Goal: Use online tool/utility: Utilize a website feature to perform a specific function

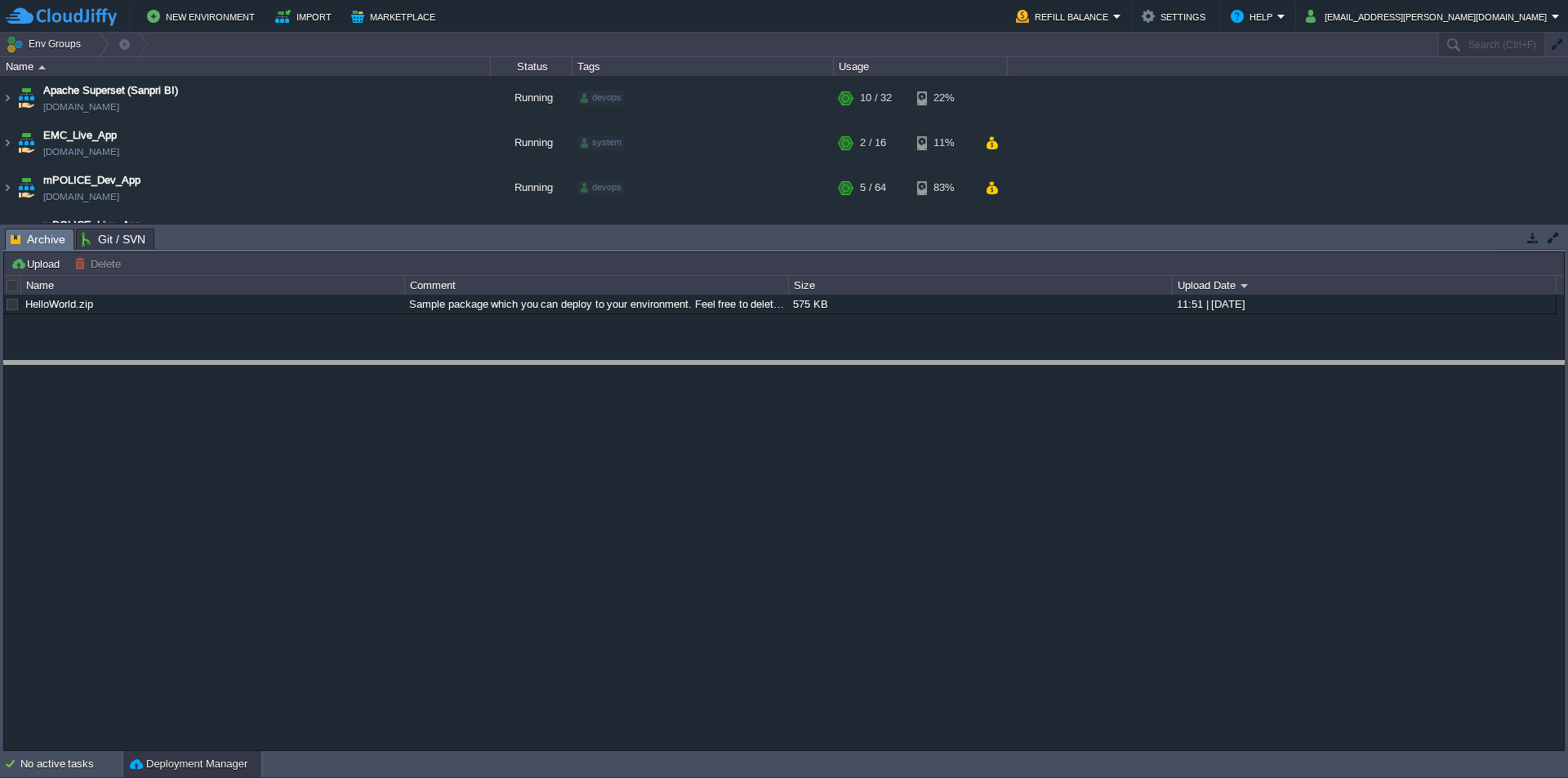
drag, startPoint x: 840, startPoint y: 252, endPoint x: 850, endPoint y: 562, distance: 310.2
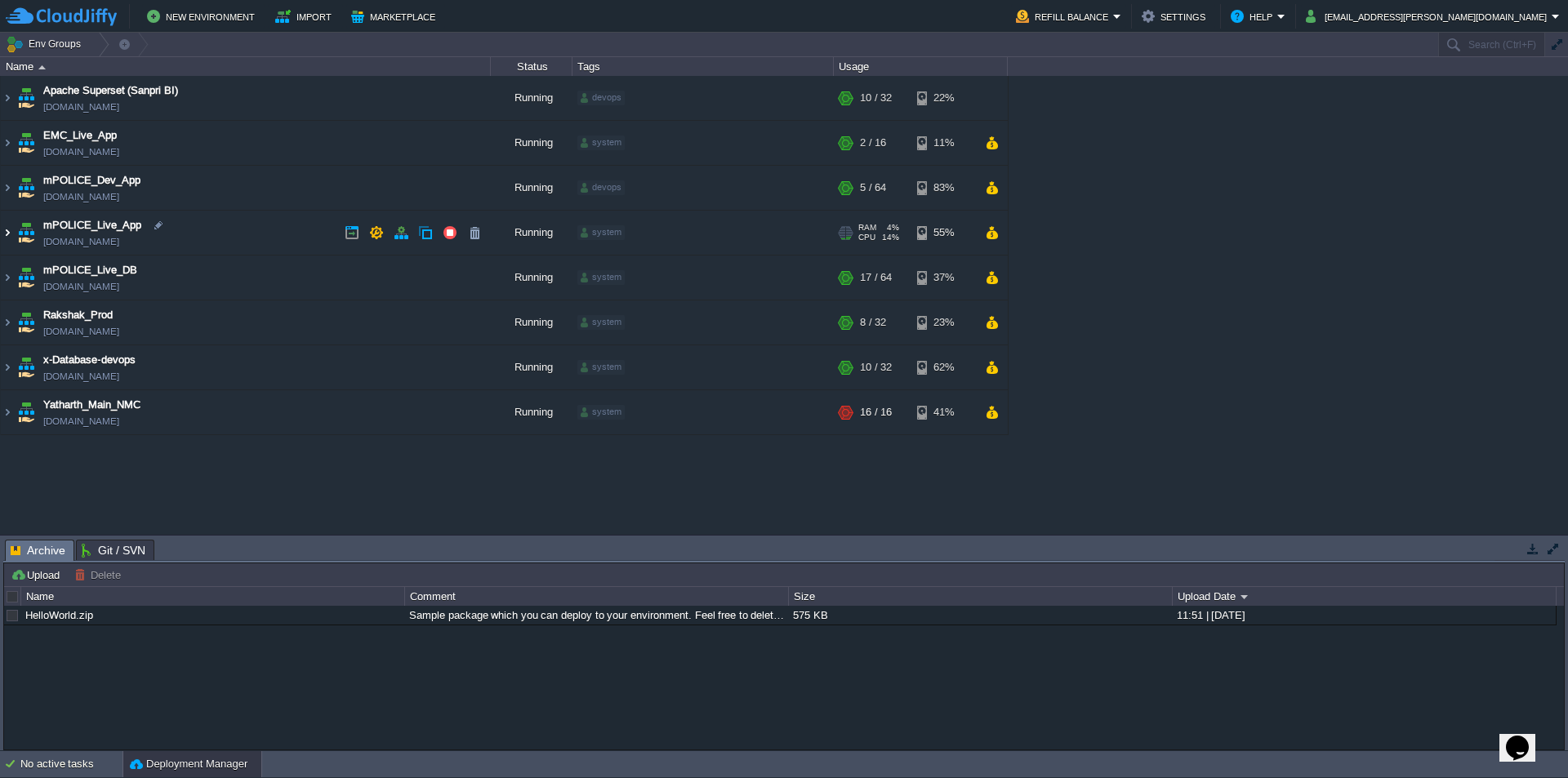
click at [9, 231] on img at bounding box center [7, 232] width 13 height 44
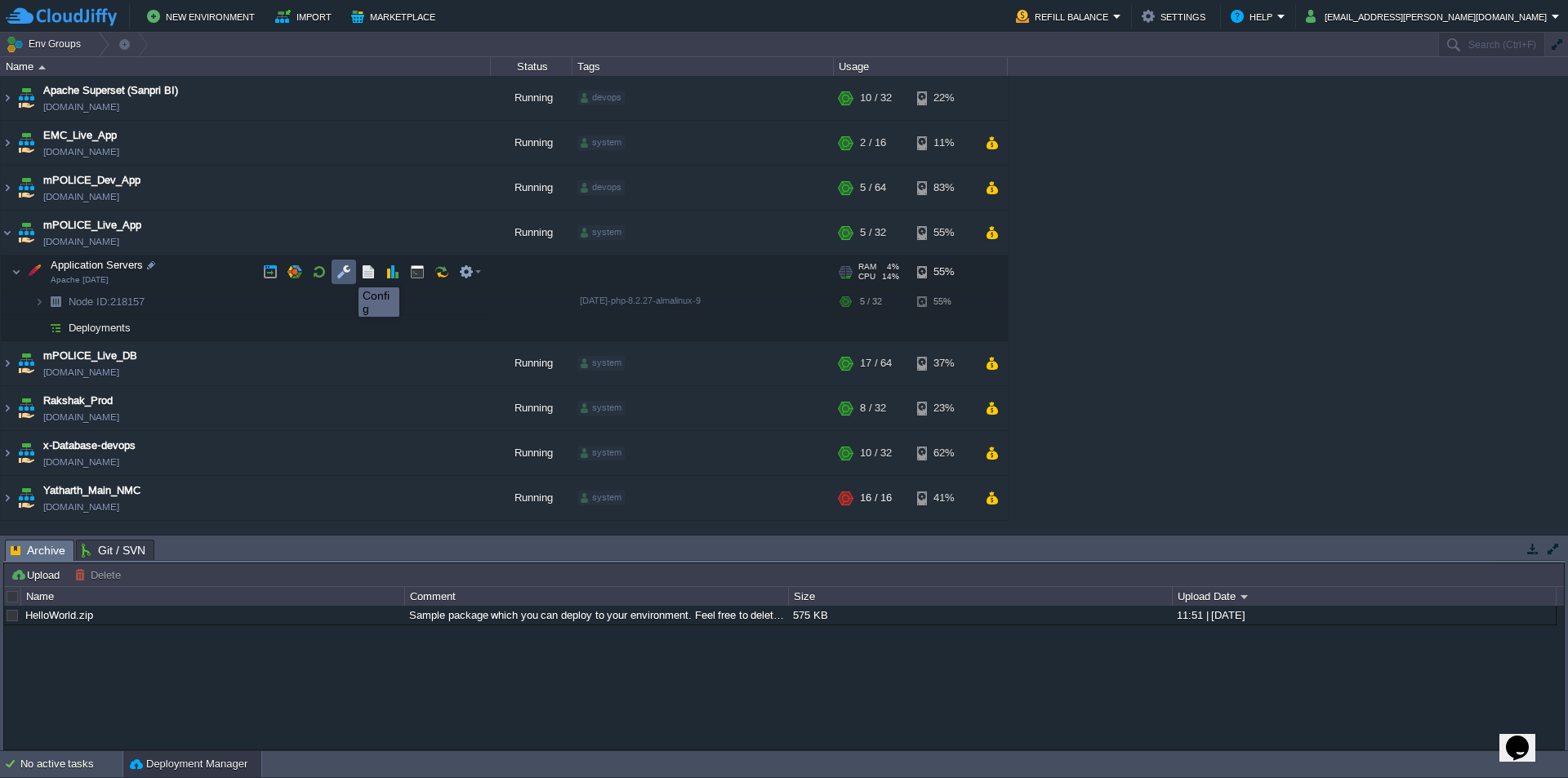
click at [347, 273] on button "button" at bounding box center [344, 272] width 15 height 15
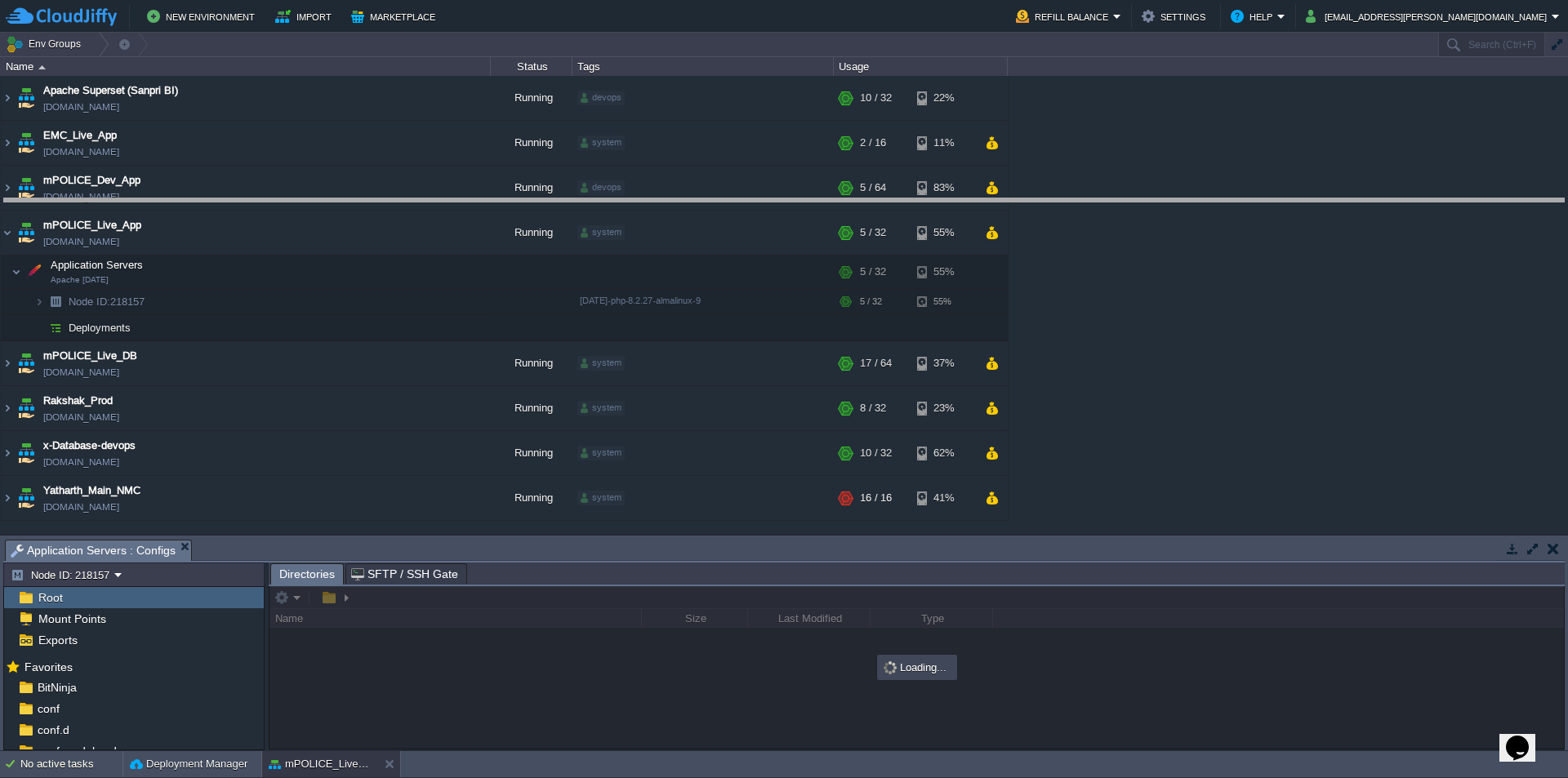
drag, startPoint x: 622, startPoint y: 561, endPoint x: 692, endPoint y: 218, distance: 350.1
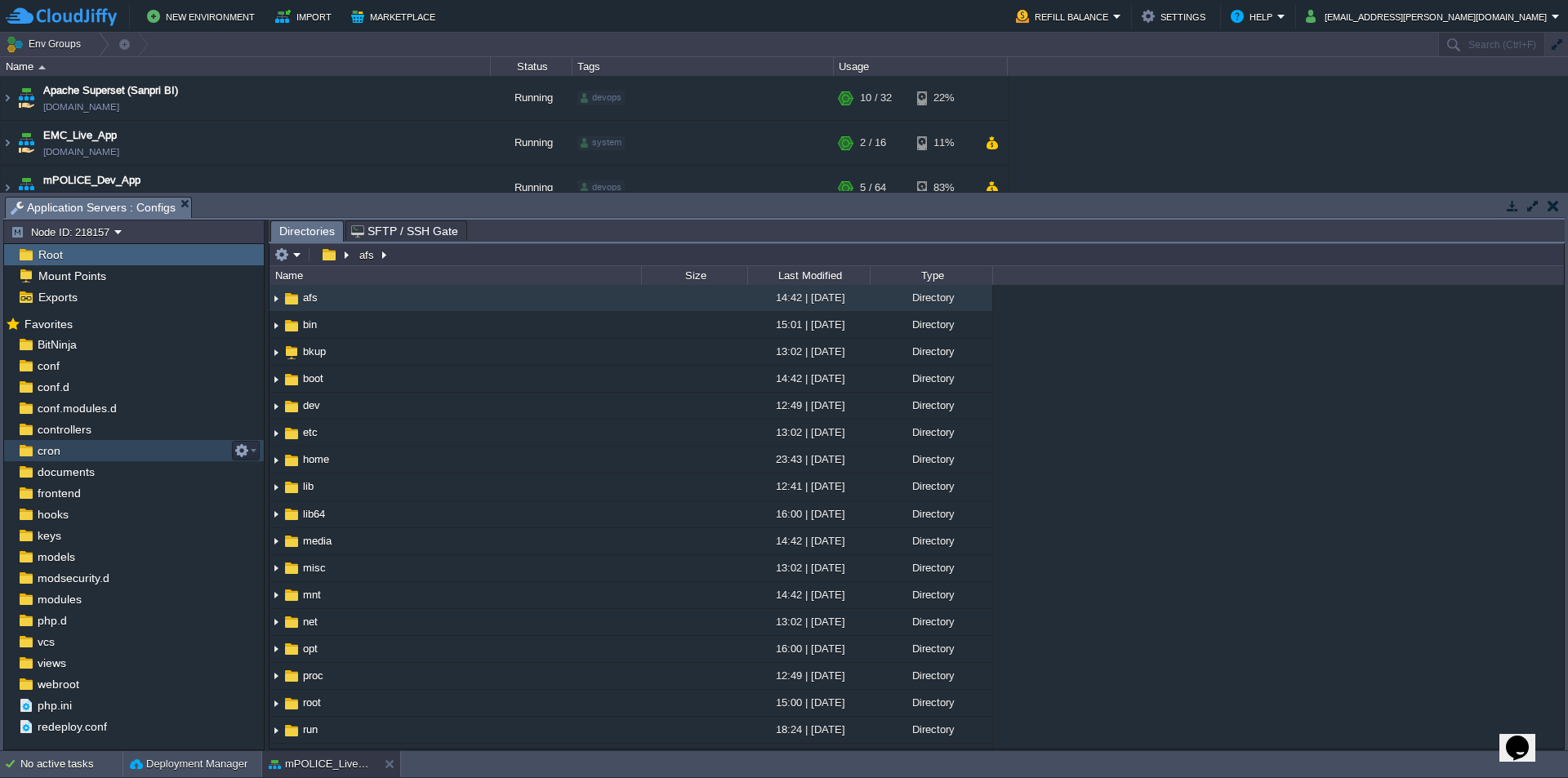
click at [69, 448] on div "cron" at bounding box center [133, 451] width 259 height 21
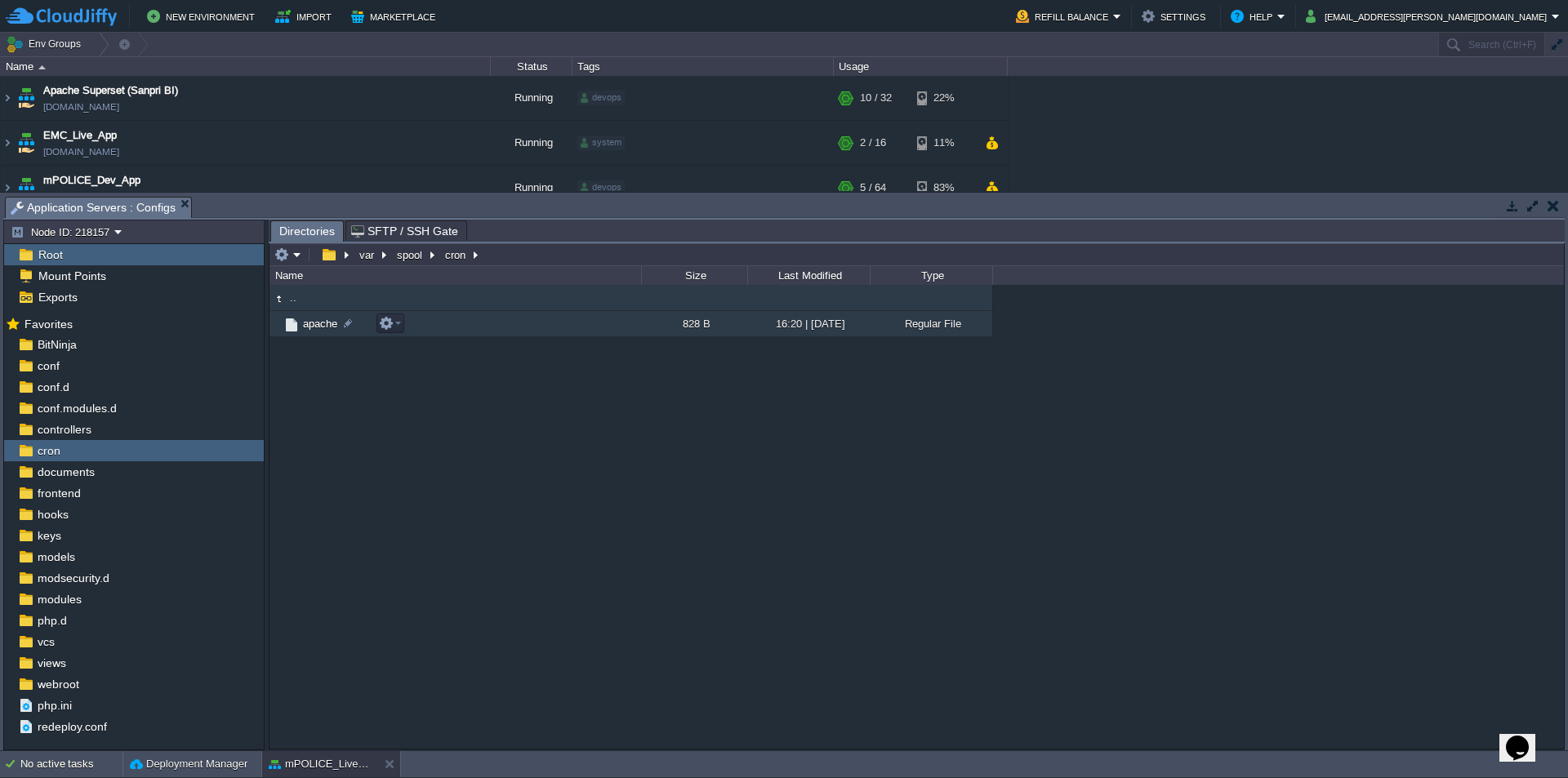
click at [324, 329] on span "apache" at bounding box center [320, 323] width 39 height 14
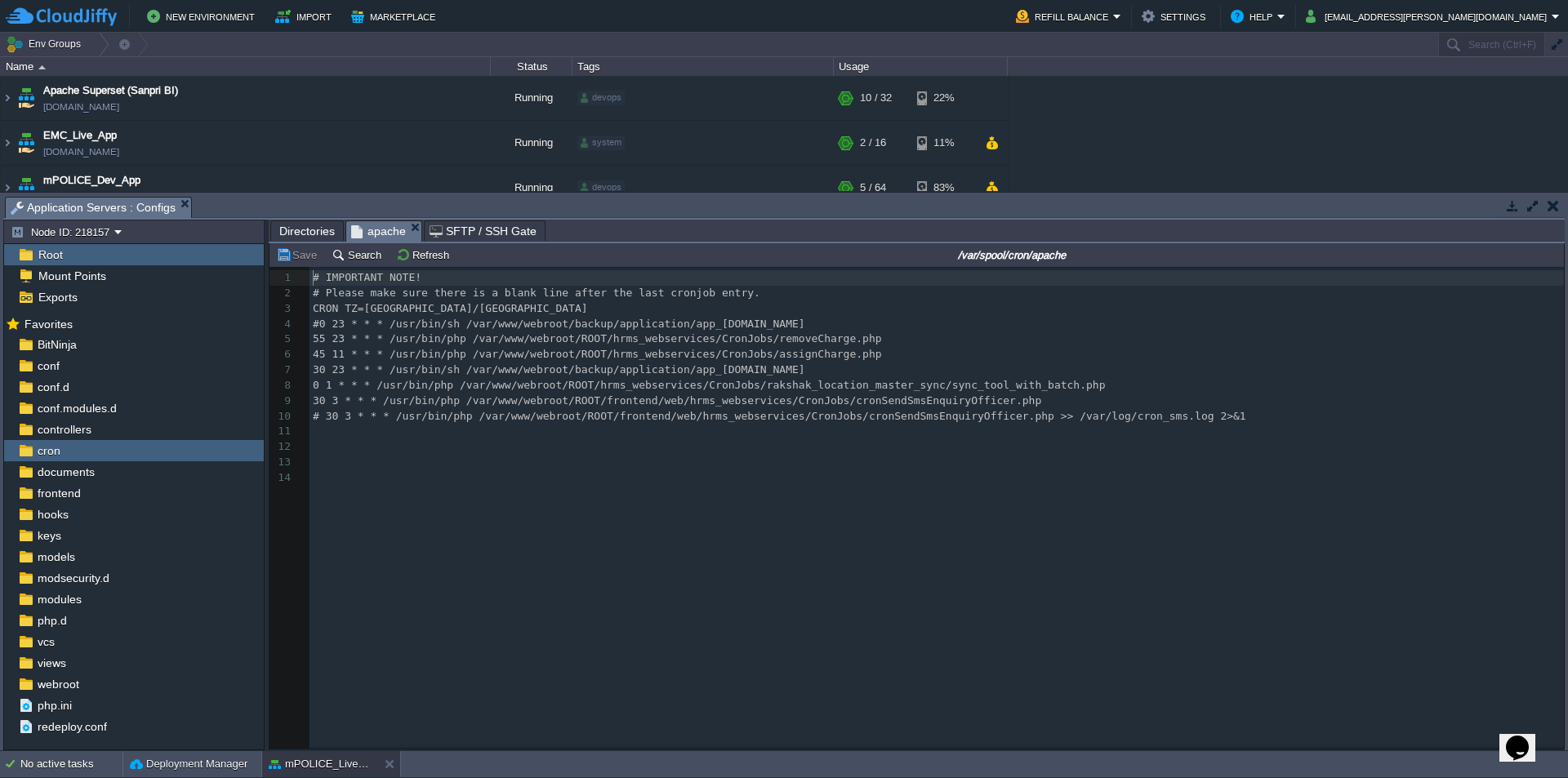
scroll to position [6, 0]
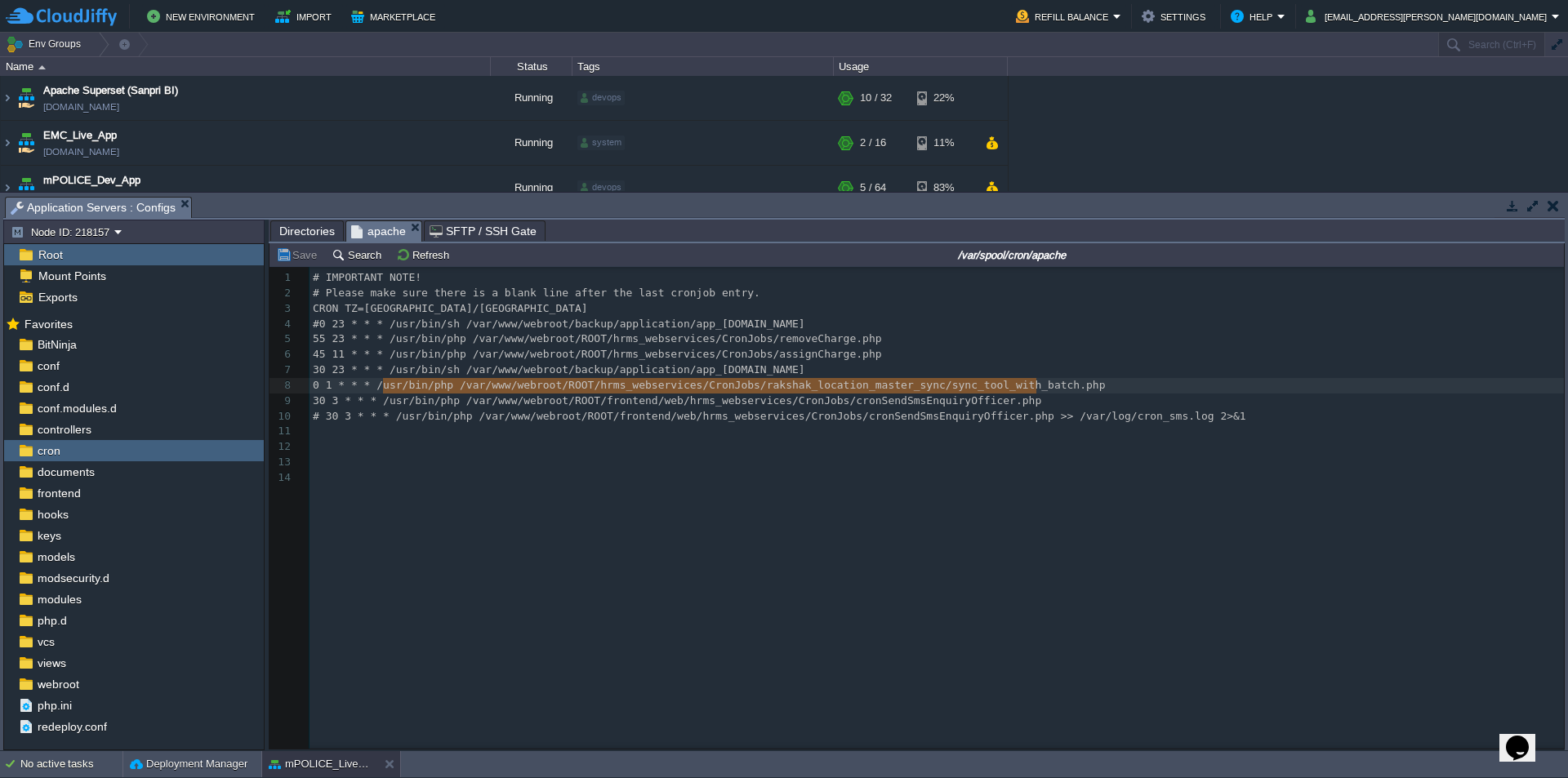
type textarea "/usr/bin/php /var/www/webroot/ROOT/hrms_webservices/CronJobs/rakshak_location_m…"
drag, startPoint x: 1032, startPoint y: 384, endPoint x: 374, endPoint y: 388, distance: 658.0
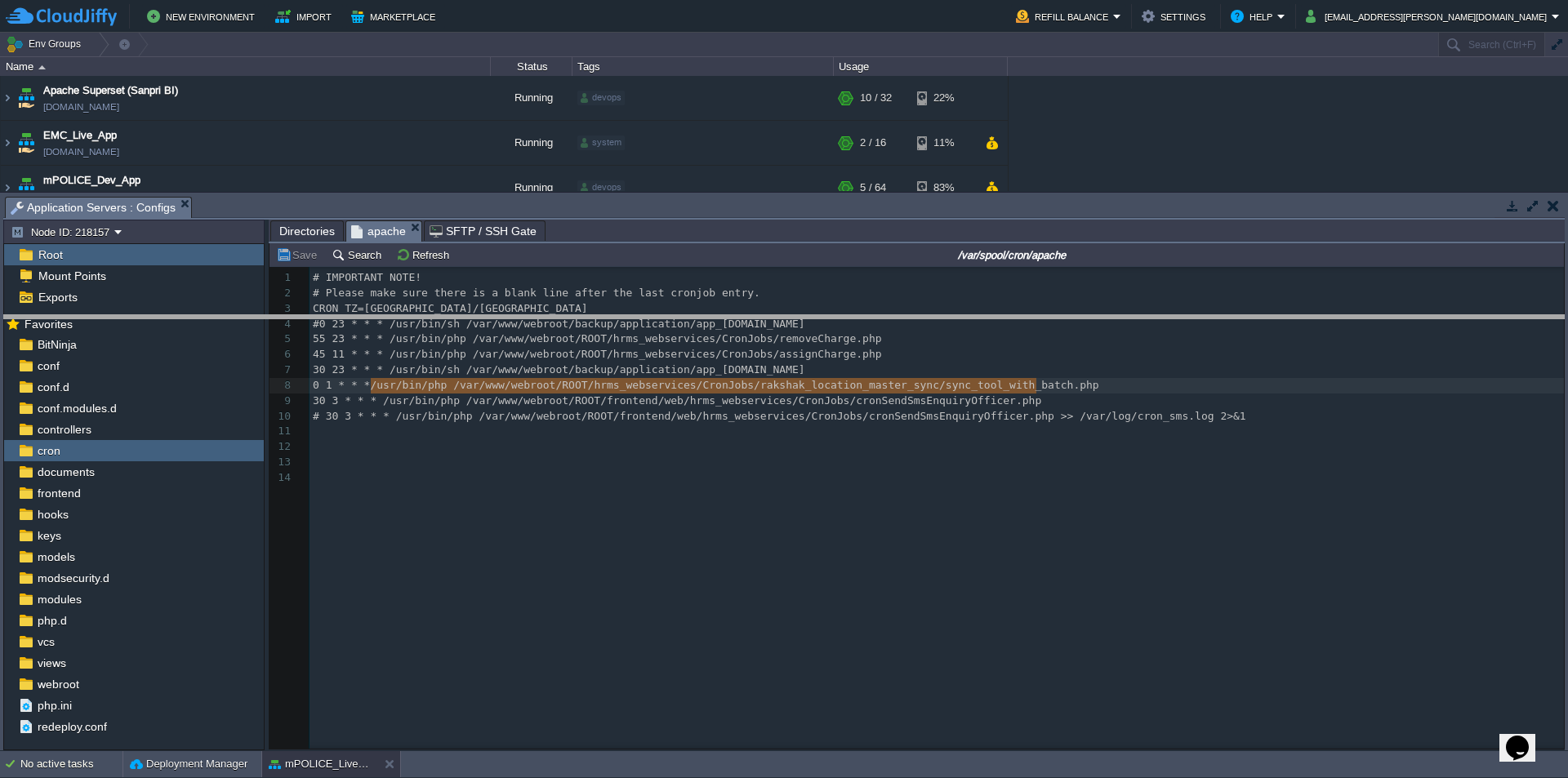
drag, startPoint x: 585, startPoint y: 219, endPoint x: 516, endPoint y: 379, distance: 174.2
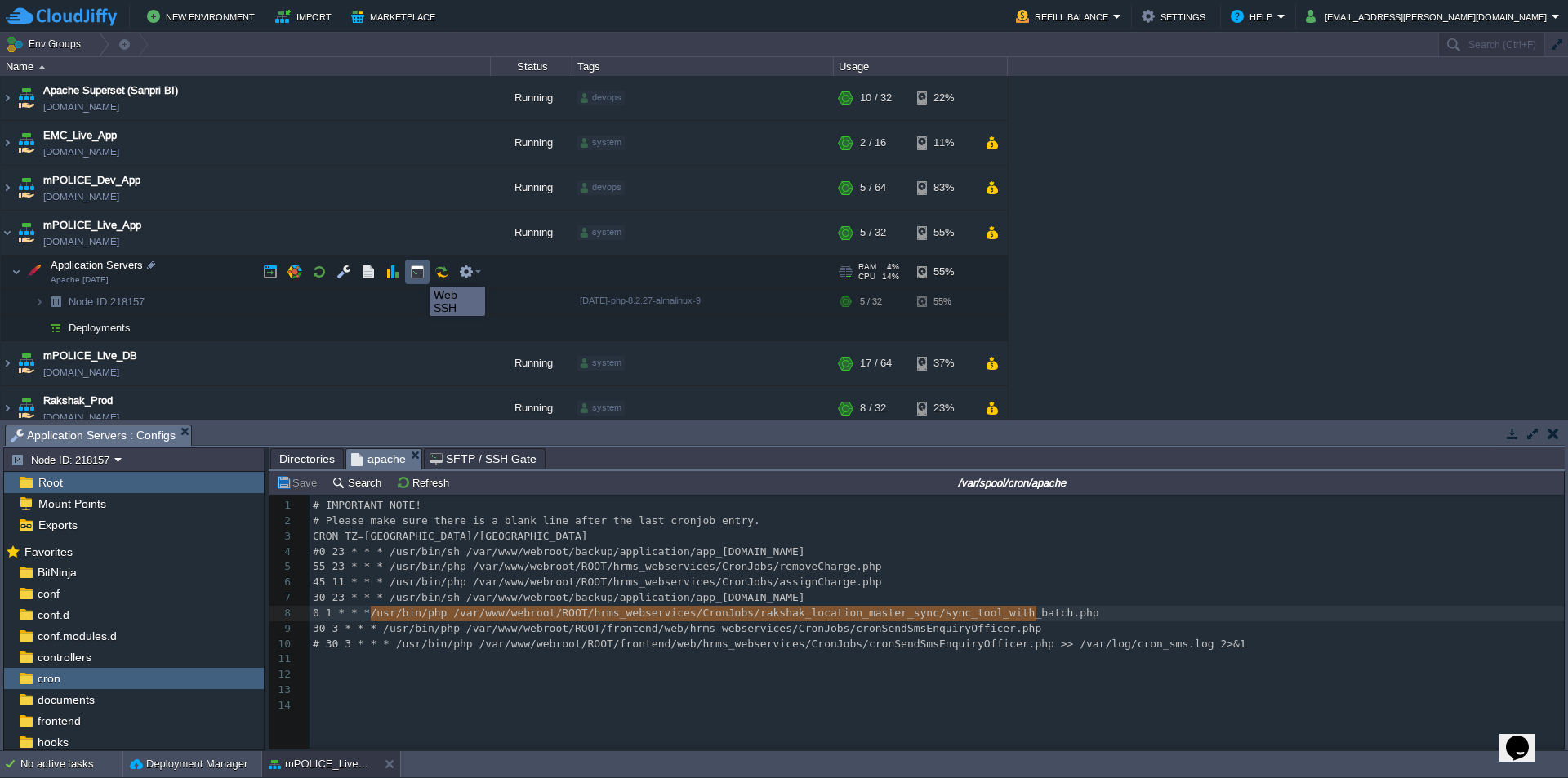
click at [417, 273] on button "button" at bounding box center [417, 272] width 15 height 15
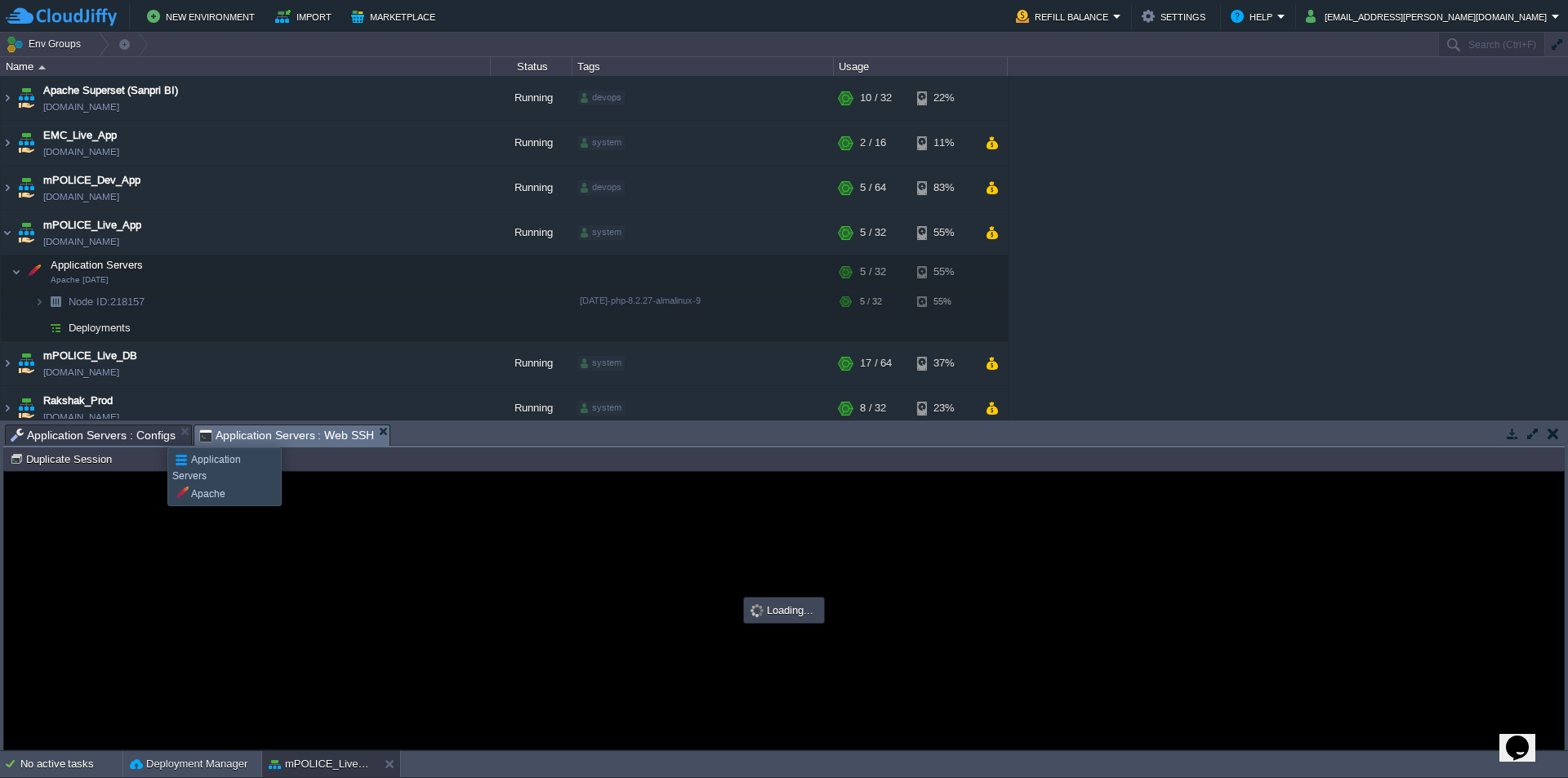
click at [112, 437] on span "Application Servers : Configs" at bounding box center [93, 435] width 165 height 20
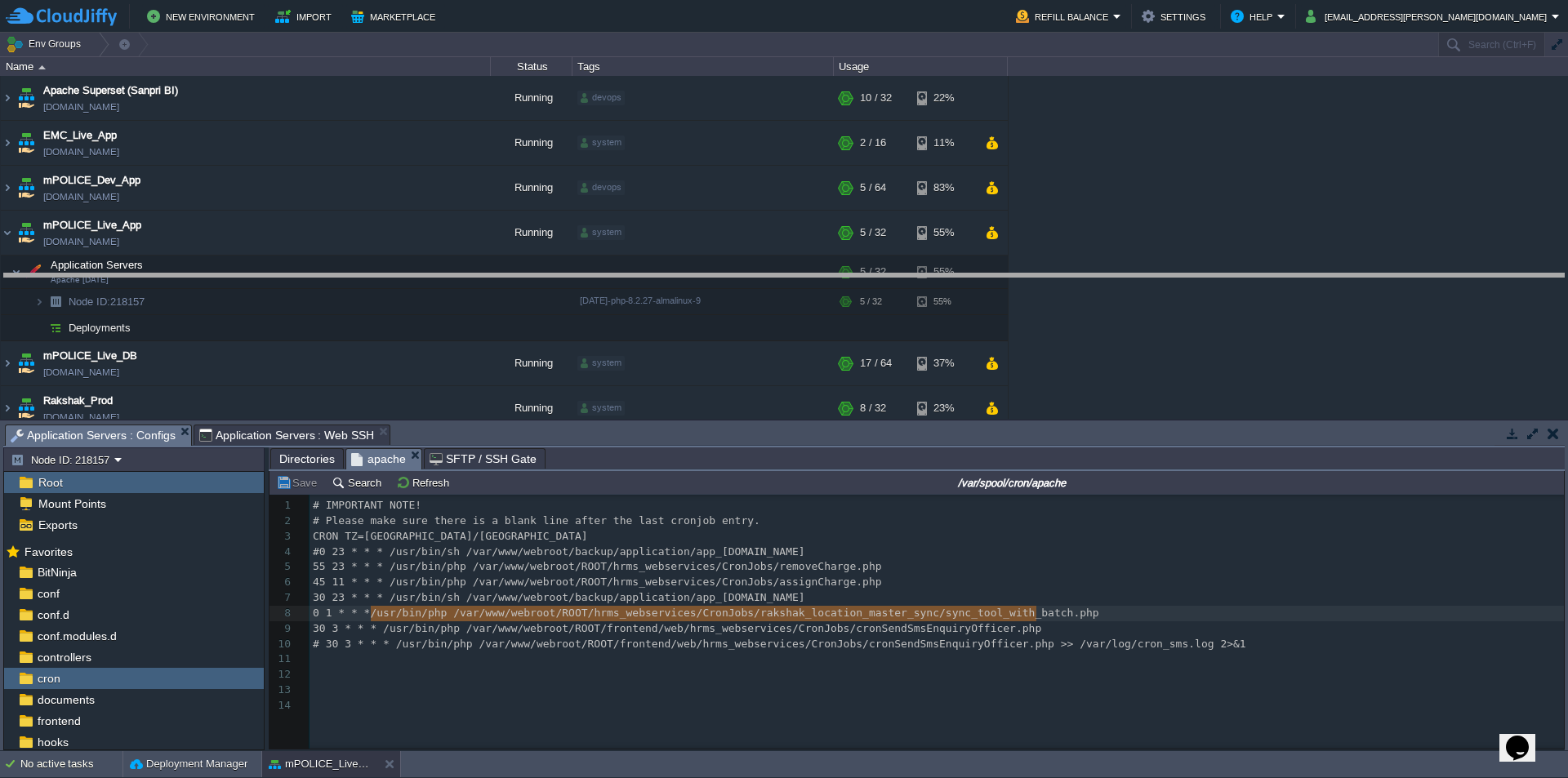
drag, startPoint x: 663, startPoint y: 448, endPoint x: 703, endPoint y: 296, distance: 157.2
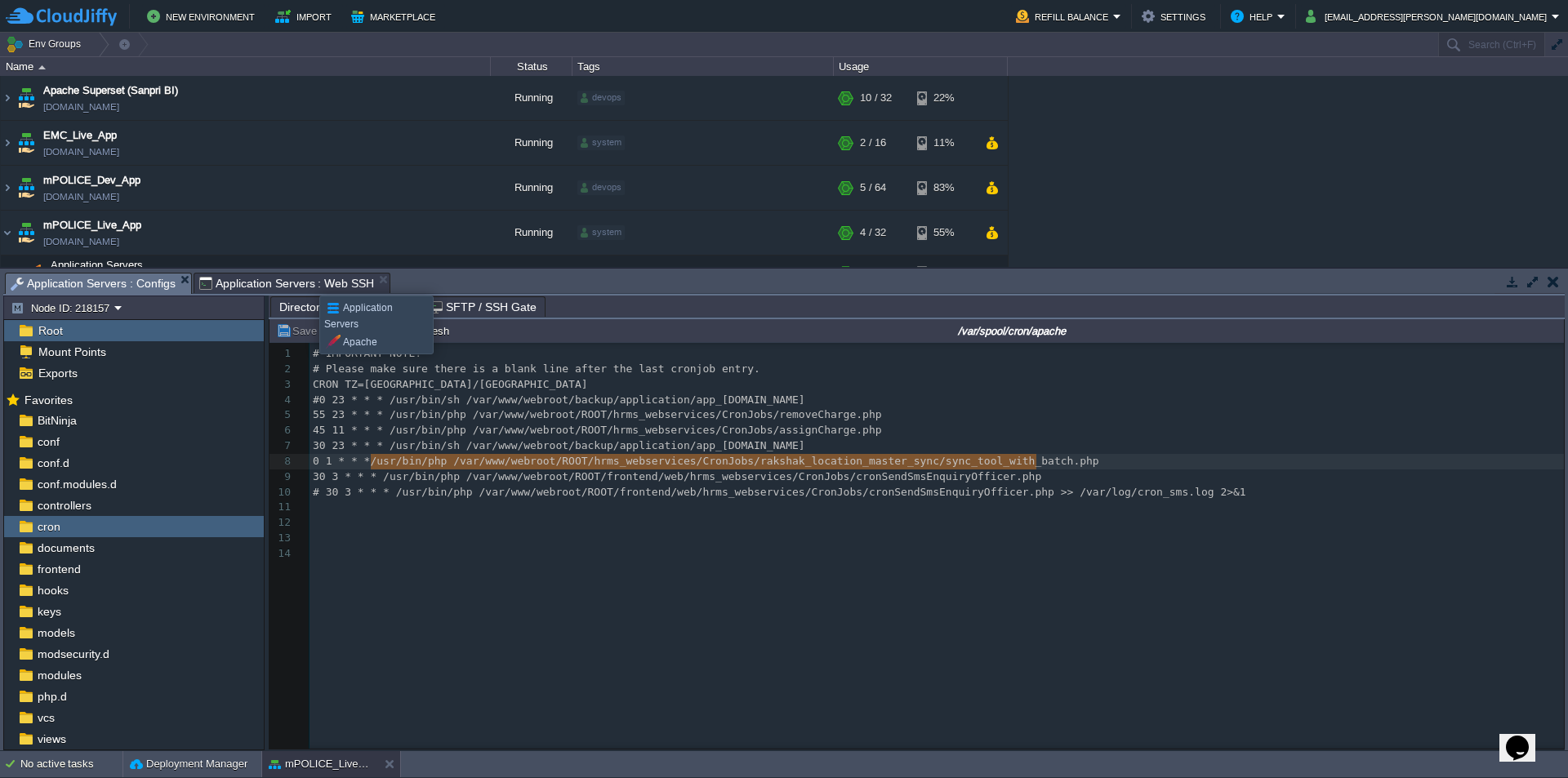
scroll to position [0, 0]
type input "#000000"
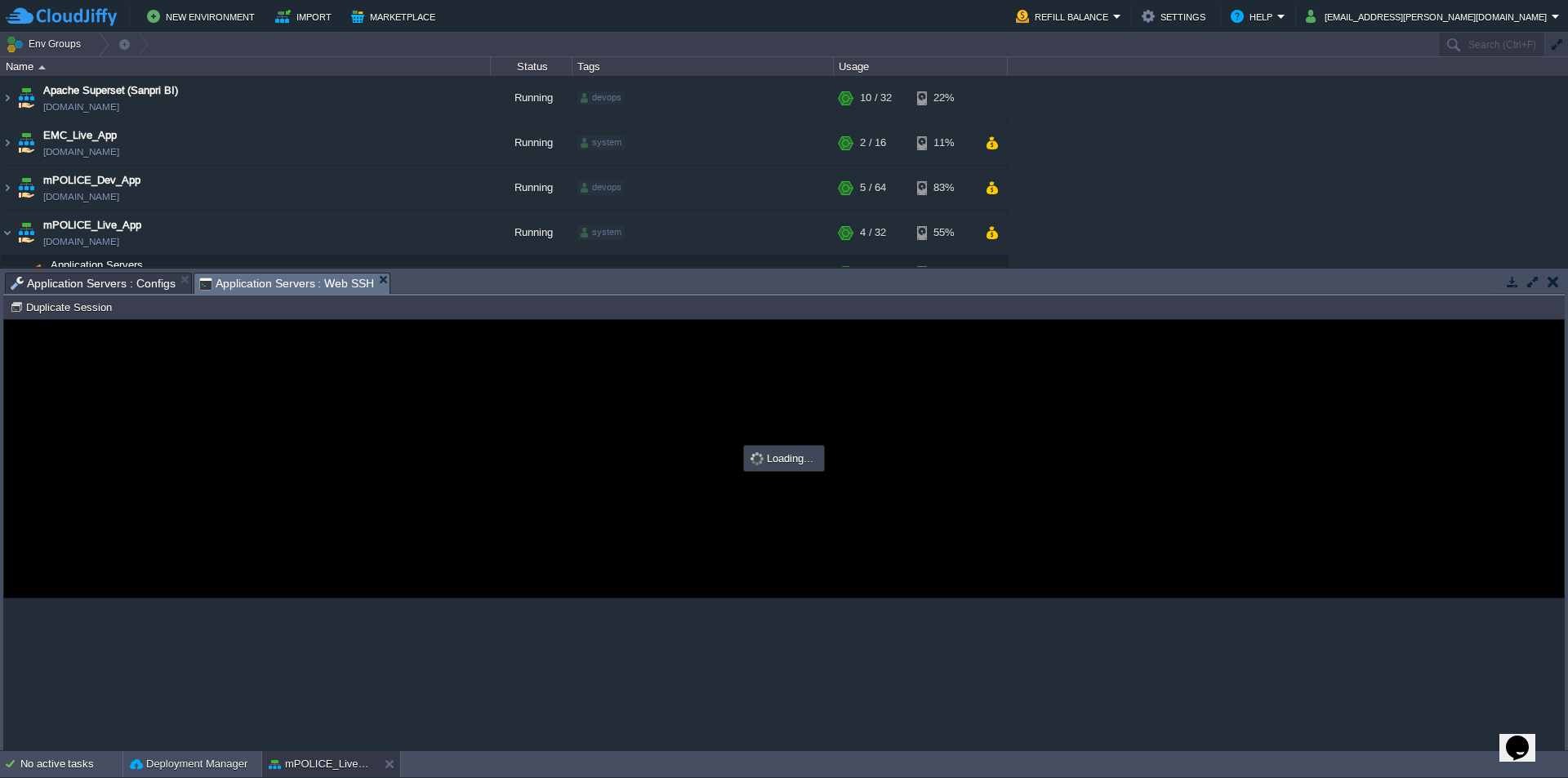
click at [303, 281] on span "Application Servers : Web SSH" at bounding box center [286, 284] width 176 height 20
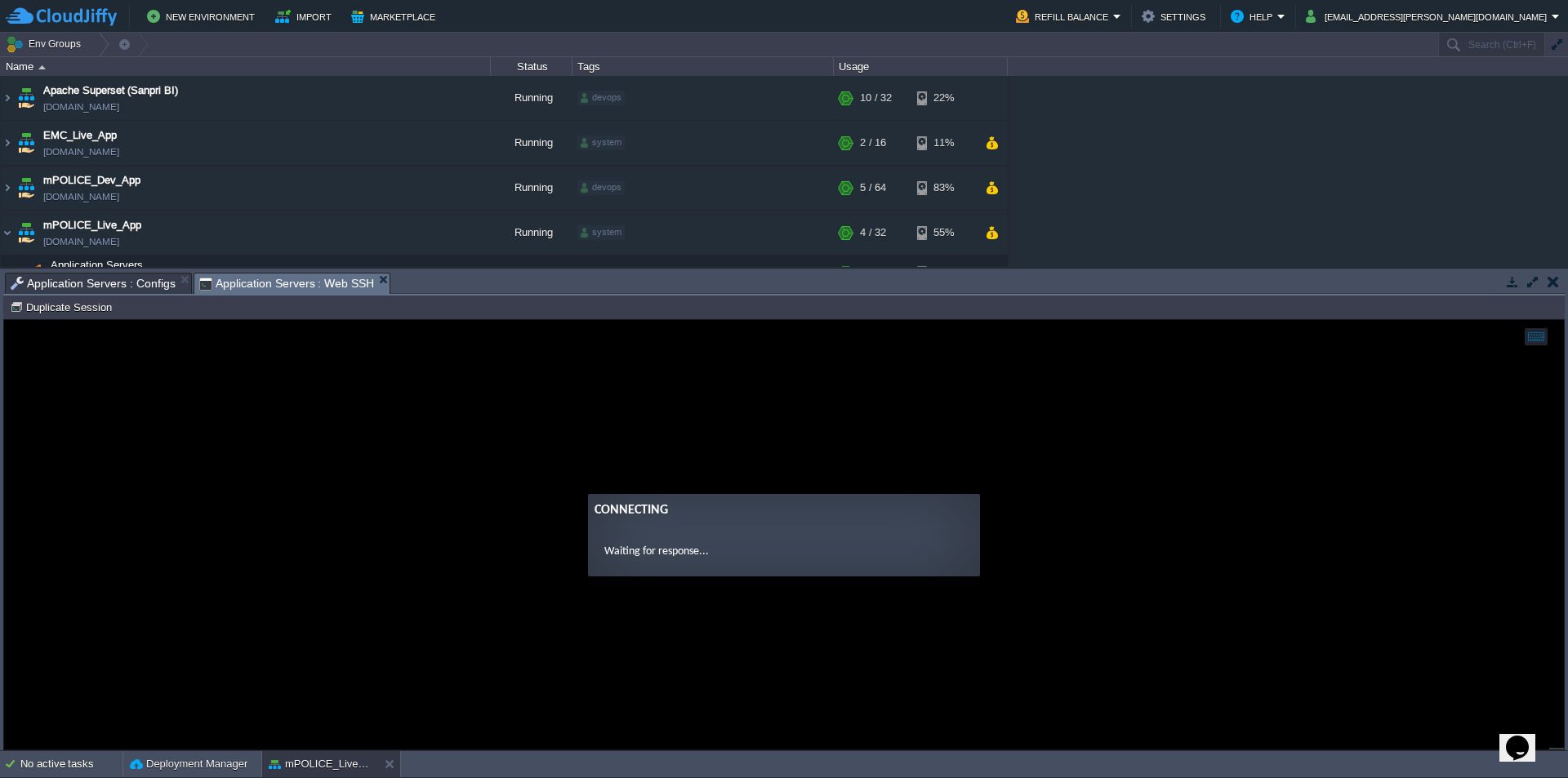
click at [129, 290] on span "Application Servers : Configs" at bounding box center [93, 283] width 165 height 20
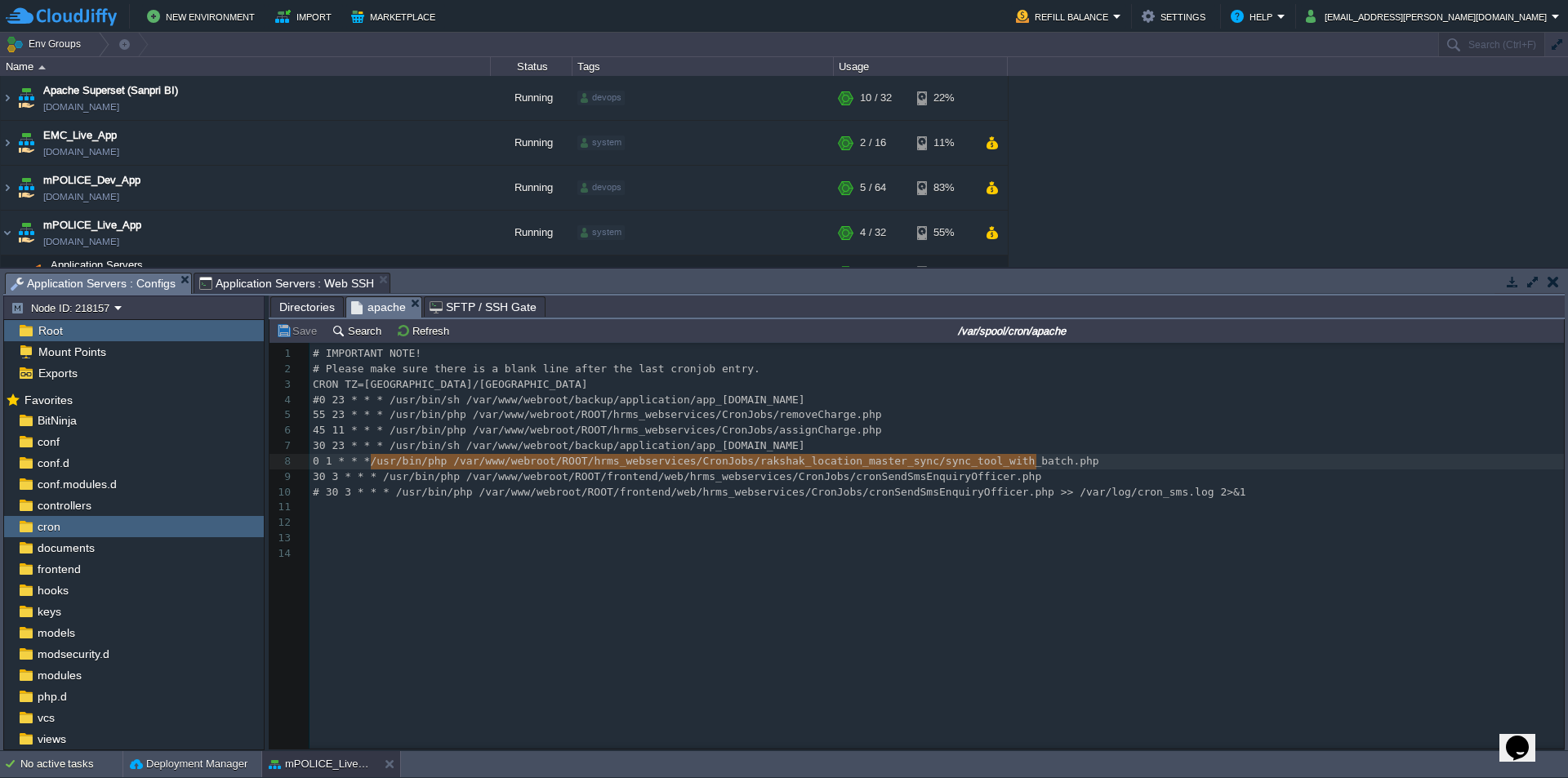
click at [275, 285] on span "Application Servers : Web SSH" at bounding box center [286, 283] width 176 height 20
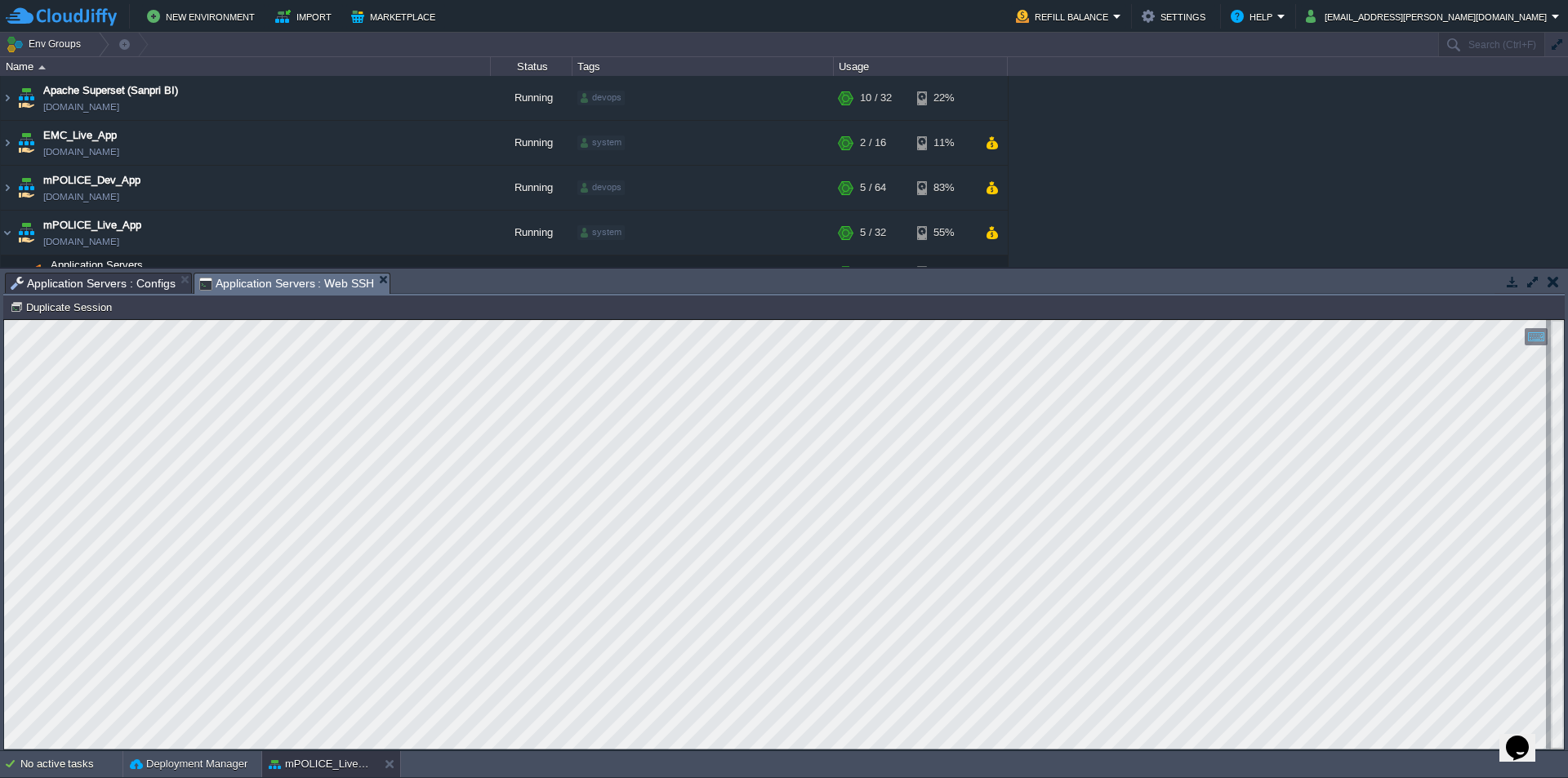
click at [4, 320] on html "Copy: Ctrl + Shift + C Paste: Ctrl + V Settings: Ctrl + Shift + Alt 0" at bounding box center [784, 320] width 1560 height 0
click at [126, 275] on span "Application Servers : Configs" at bounding box center [93, 283] width 165 height 20
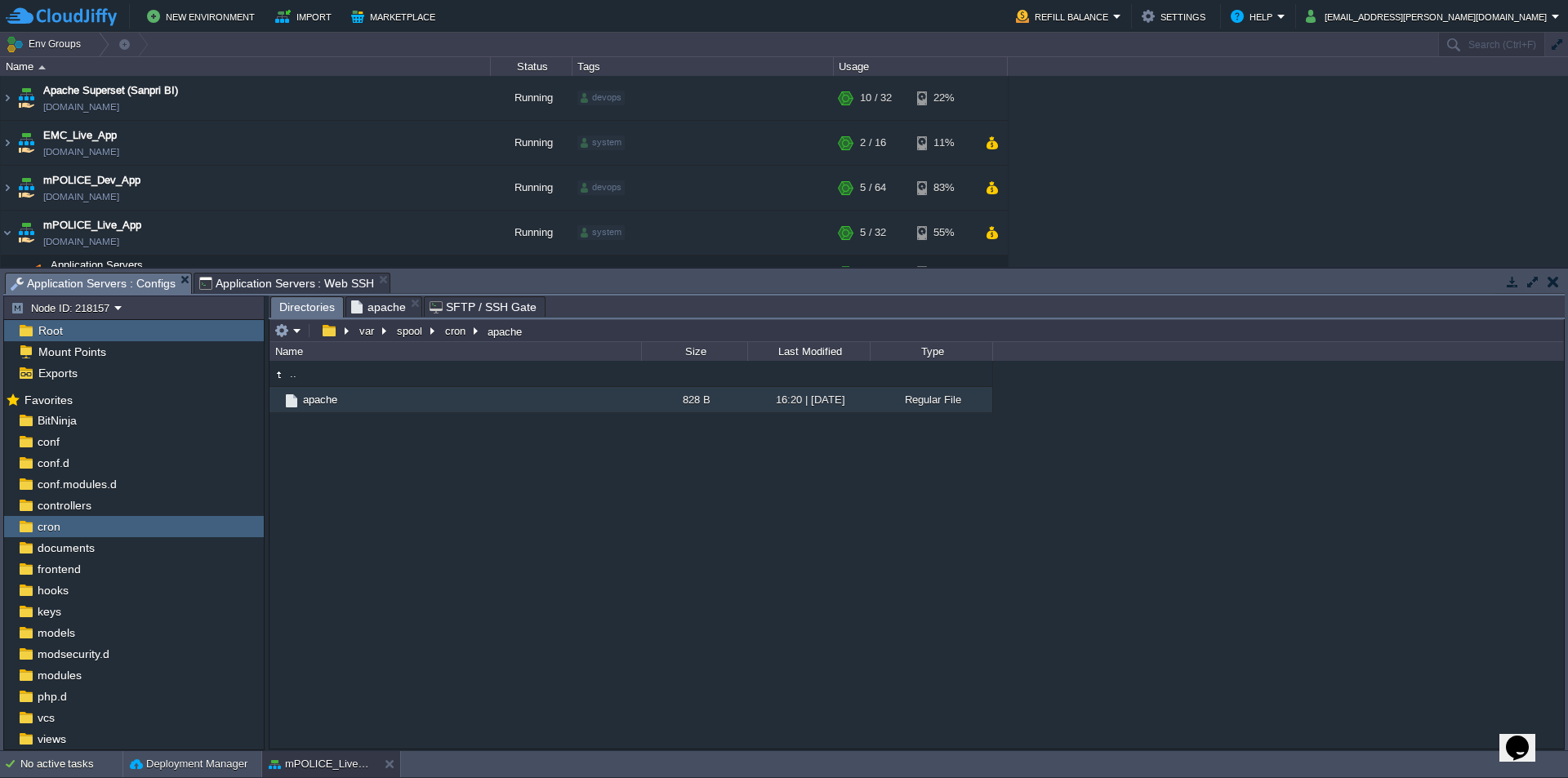
click at [289, 309] on span "Directories" at bounding box center [308, 308] width 56 height 20
click at [578, 331] on input "/var/spool/cron/apache" at bounding box center [916, 331] width 1295 height 23
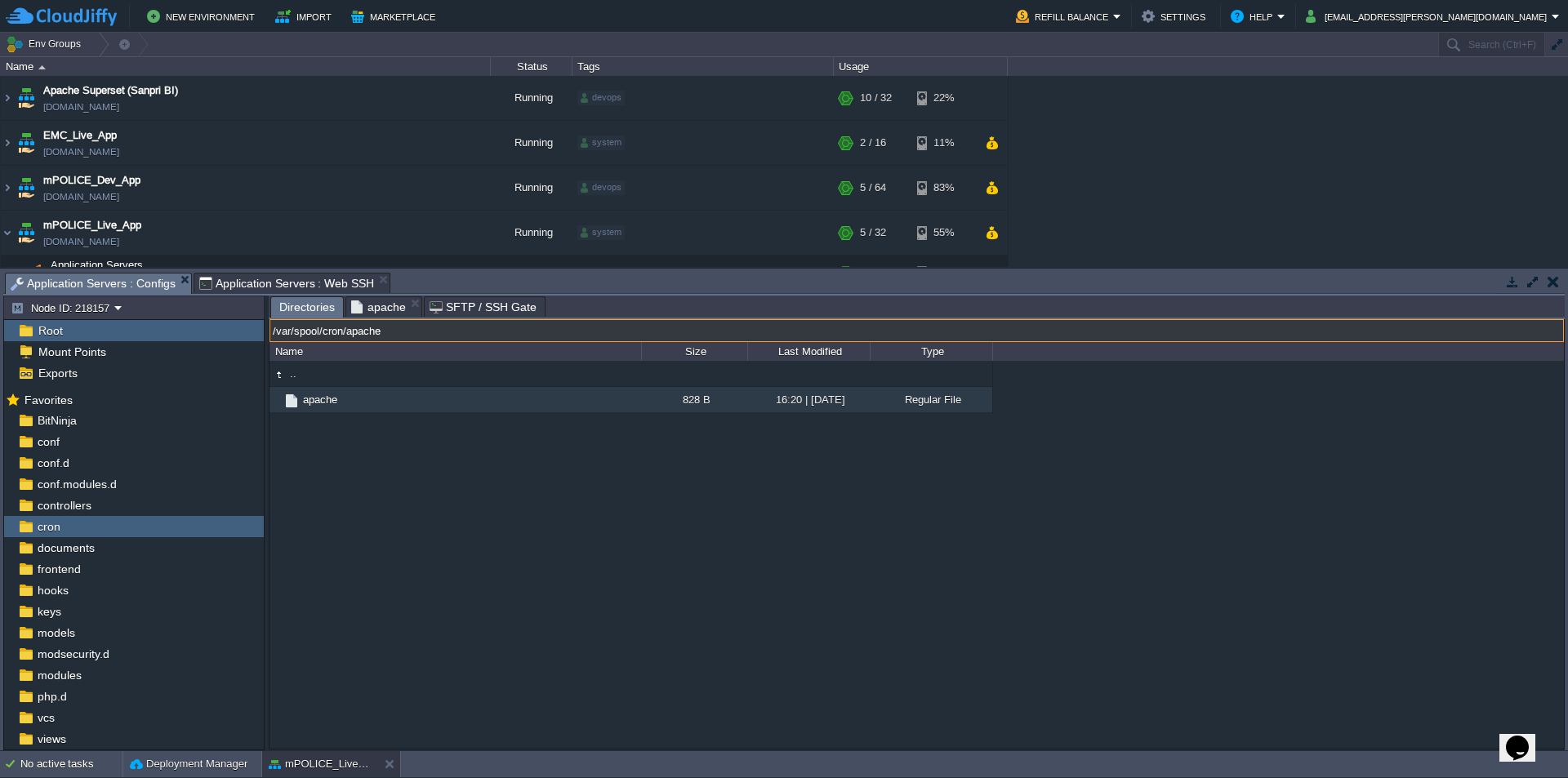
paste input "www/webroot/ROOT/hrms_webservices/CronJobs/rakshak_location_master_sync/s"
type input "/var/www/webroot/ROOT/hrms_webservices/CronJobs/rakshak_location_master_sync/"
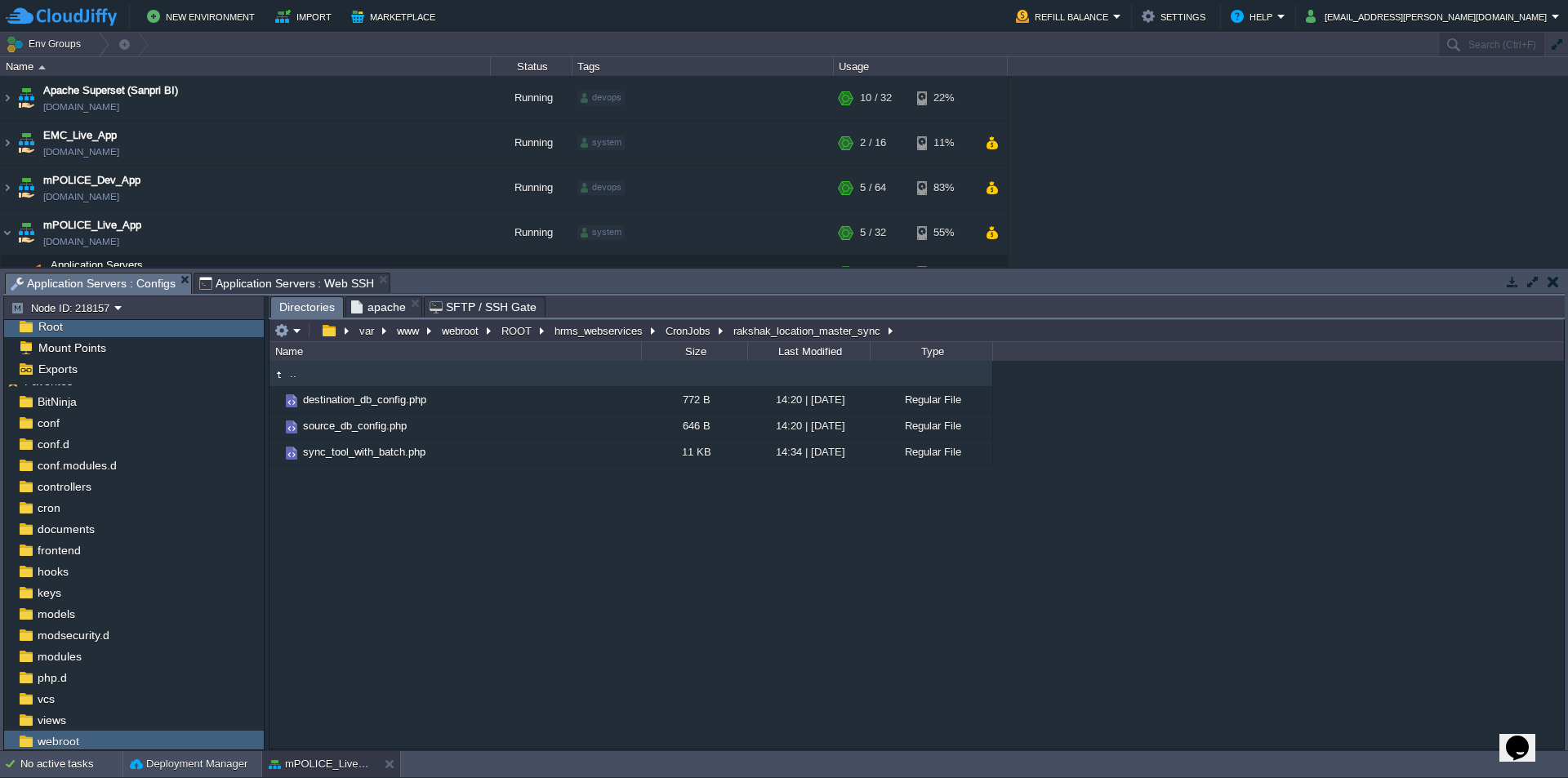
click at [291, 280] on span "Application Servers : Web SSH" at bounding box center [286, 283] width 176 height 20
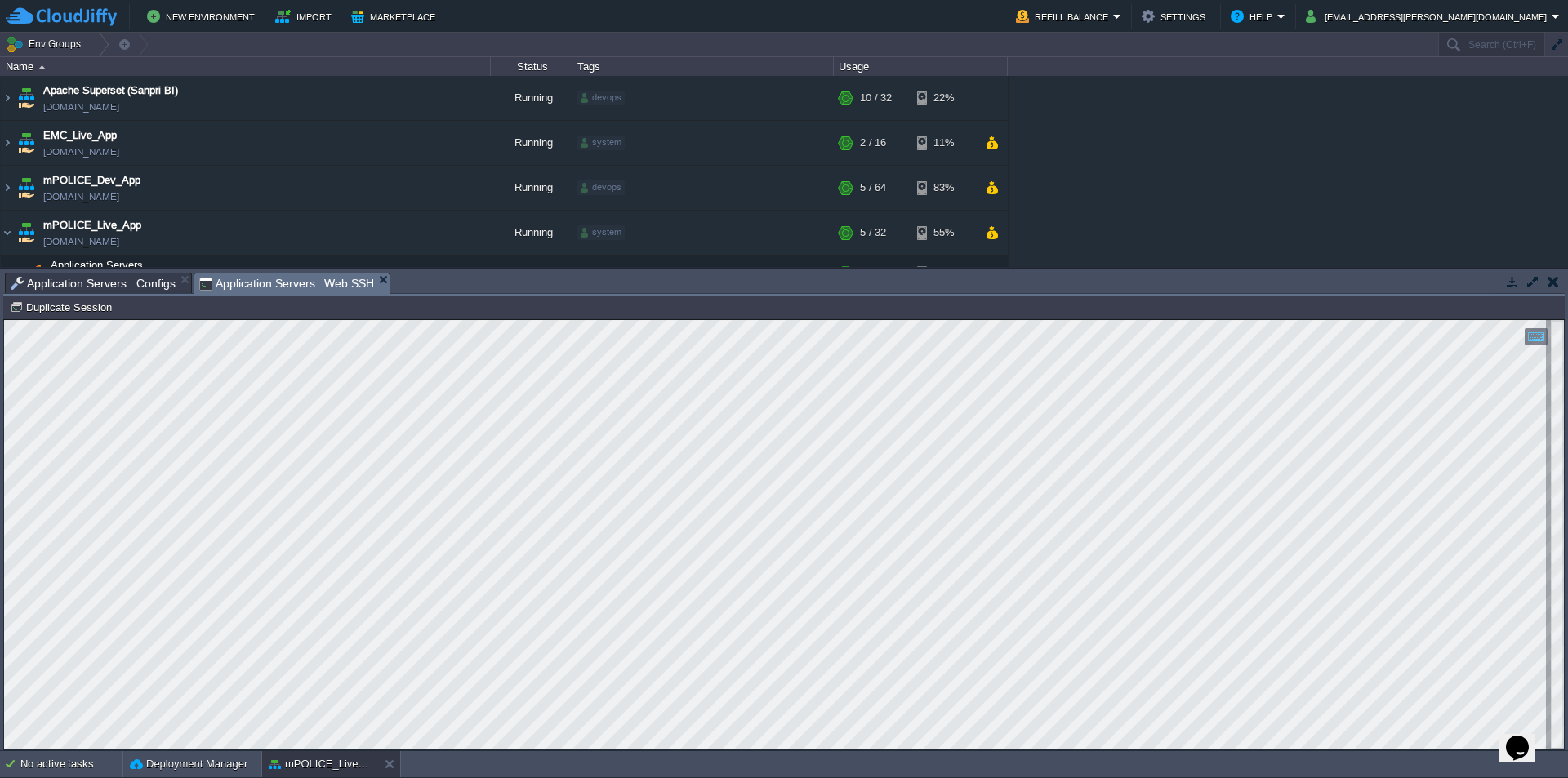
click at [75, 285] on span "Application Servers : Configs" at bounding box center [93, 283] width 165 height 20
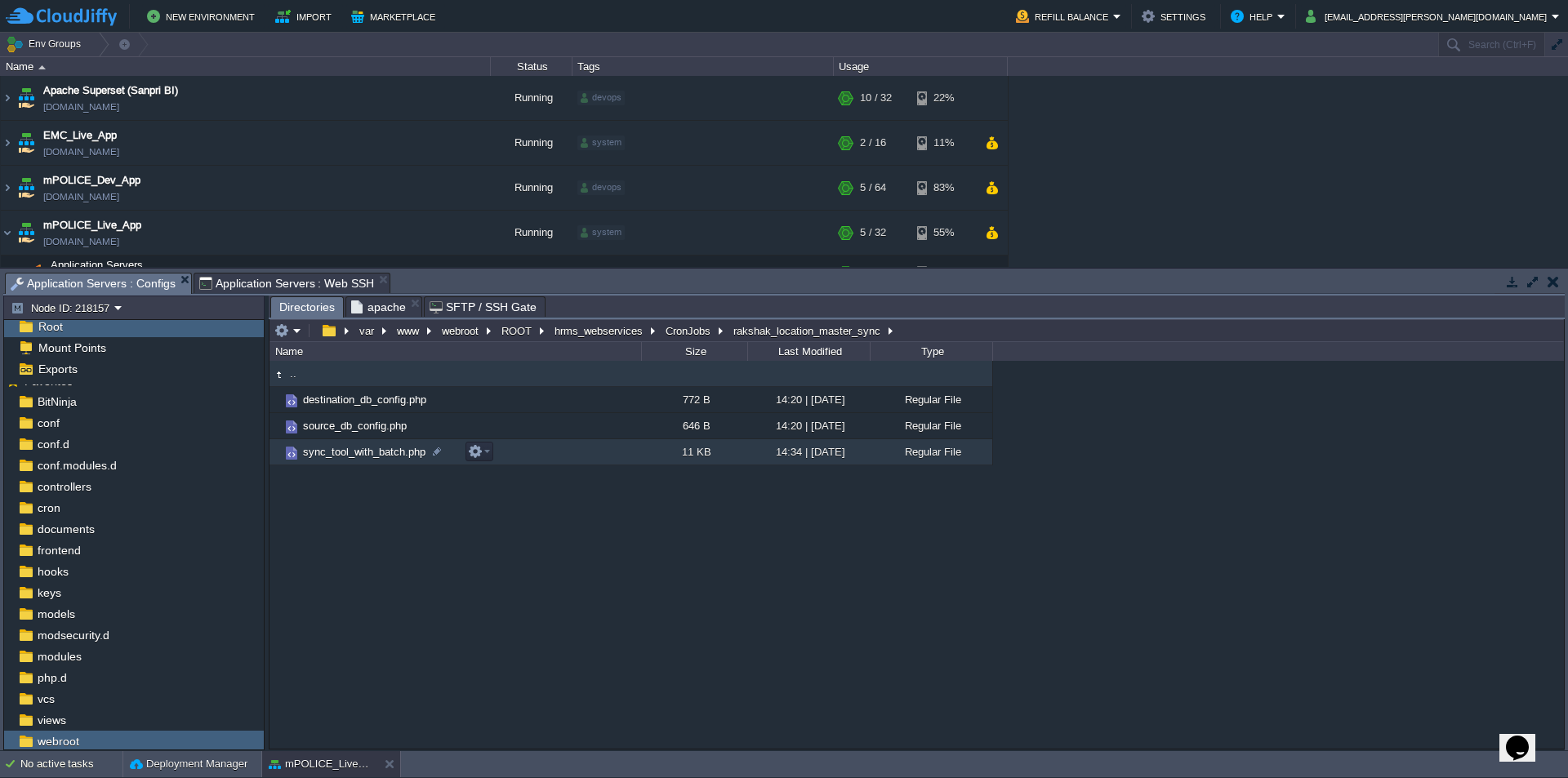
click at [381, 458] on span "sync_tool_with_batch.php" at bounding box center [363, 452] width 127 height 14
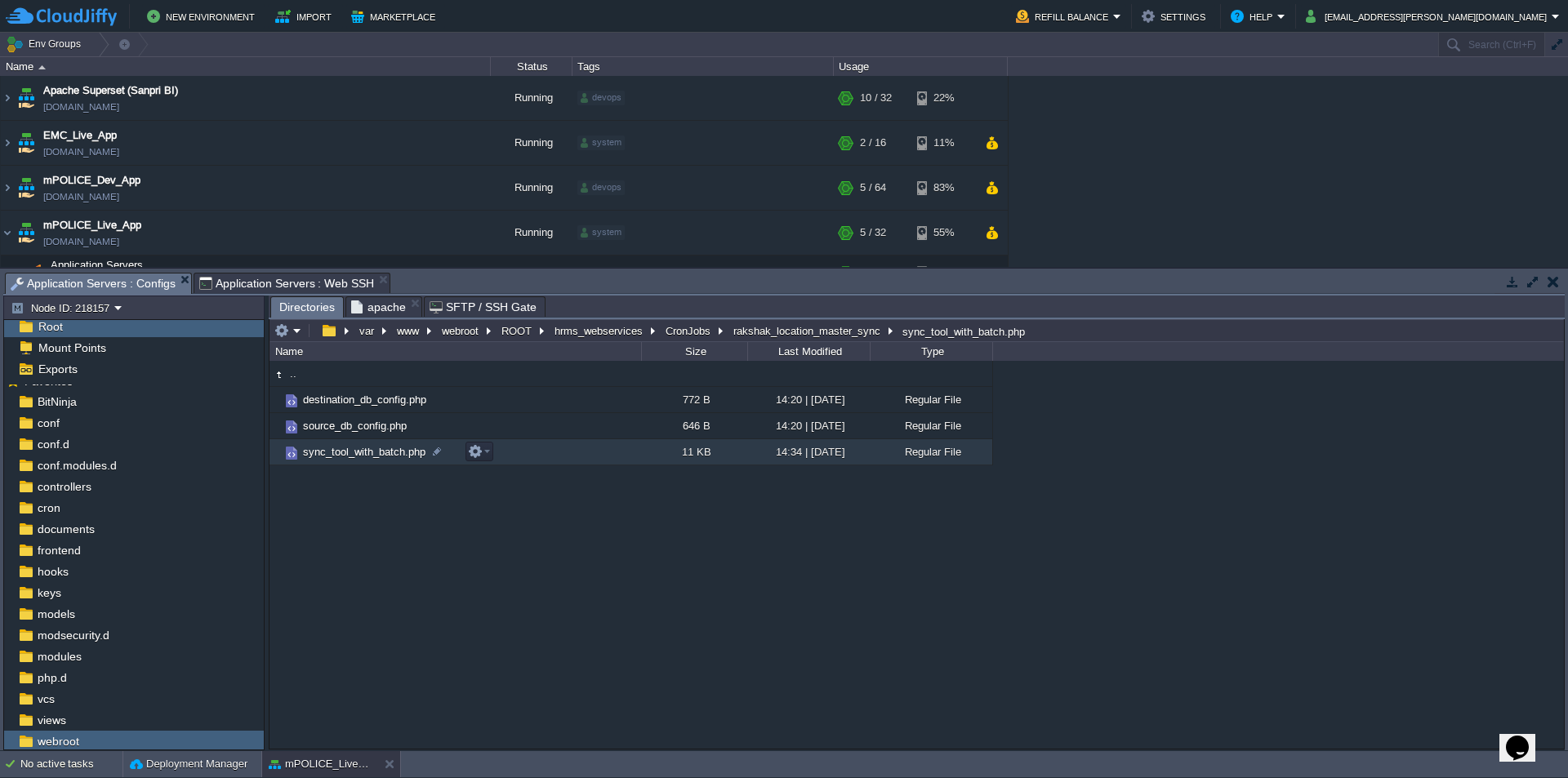
click at [381, 458] on span "sync_tool_with_batch.php" at bounding box center [363, 452] width 127 height 14
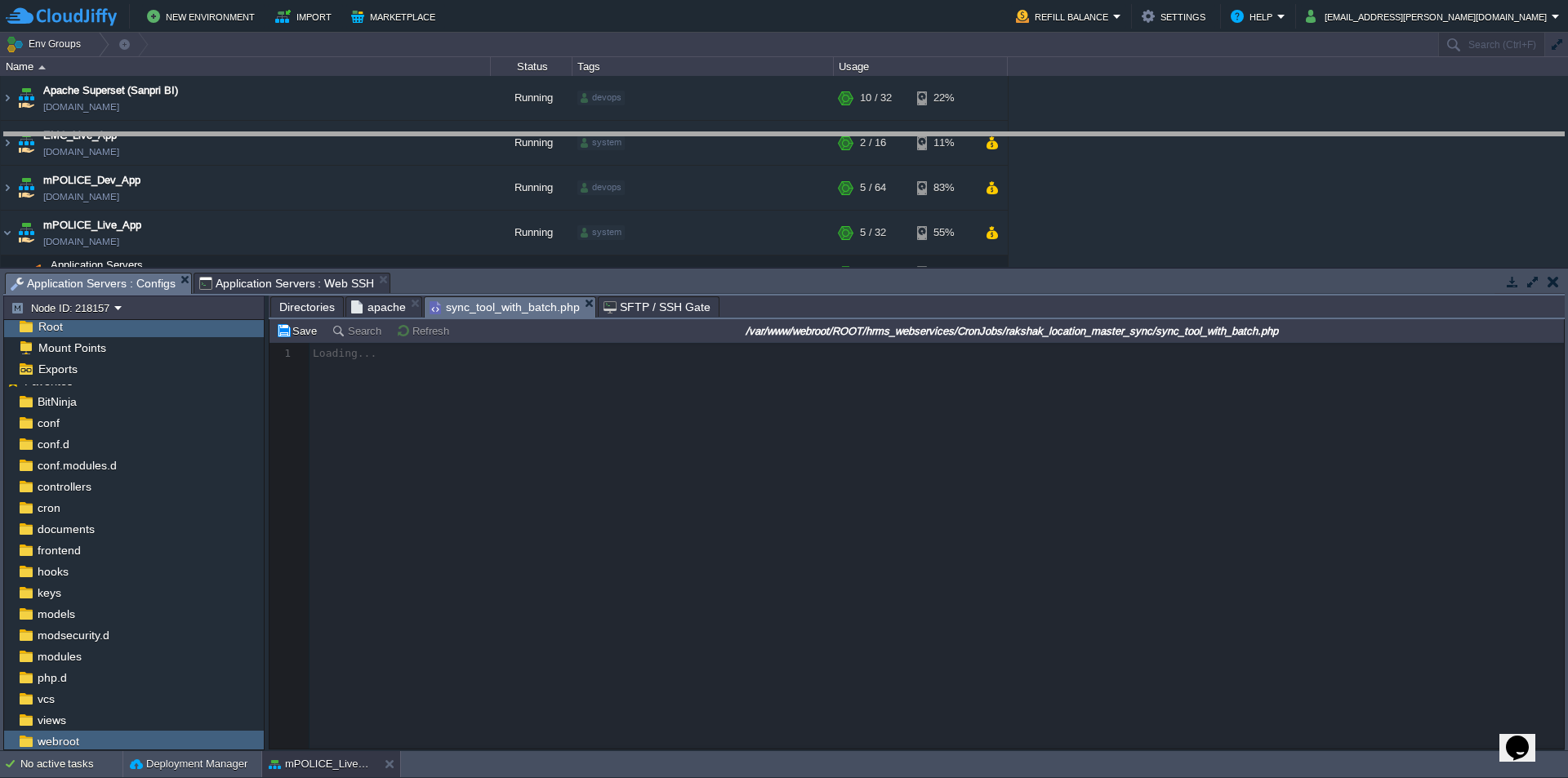
drag, startPoint x: 864, startPoint y: 295, endPoint x: 852, endPoint y: 154, distance: 141.5
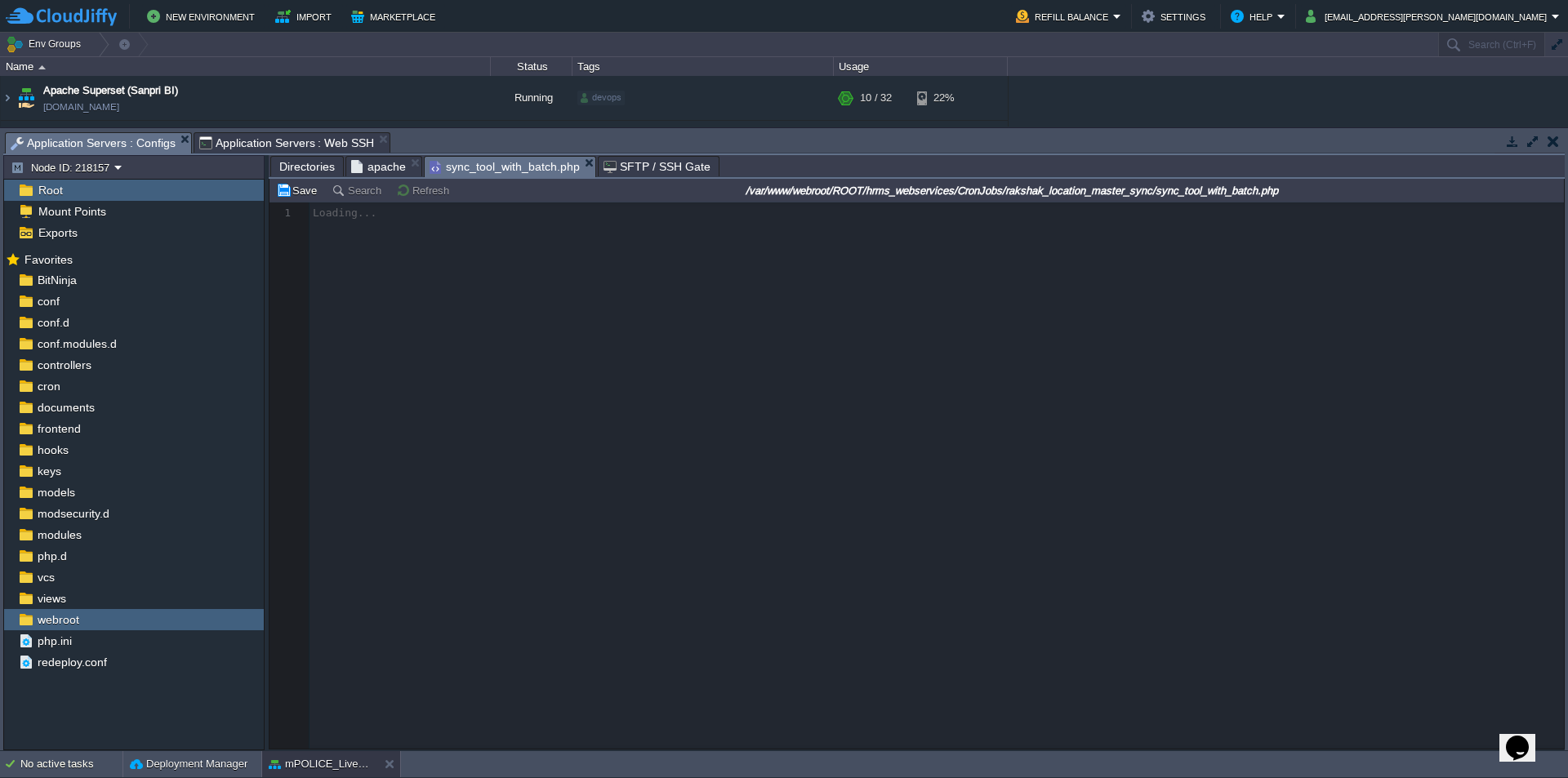
scroll to position [6, 0]
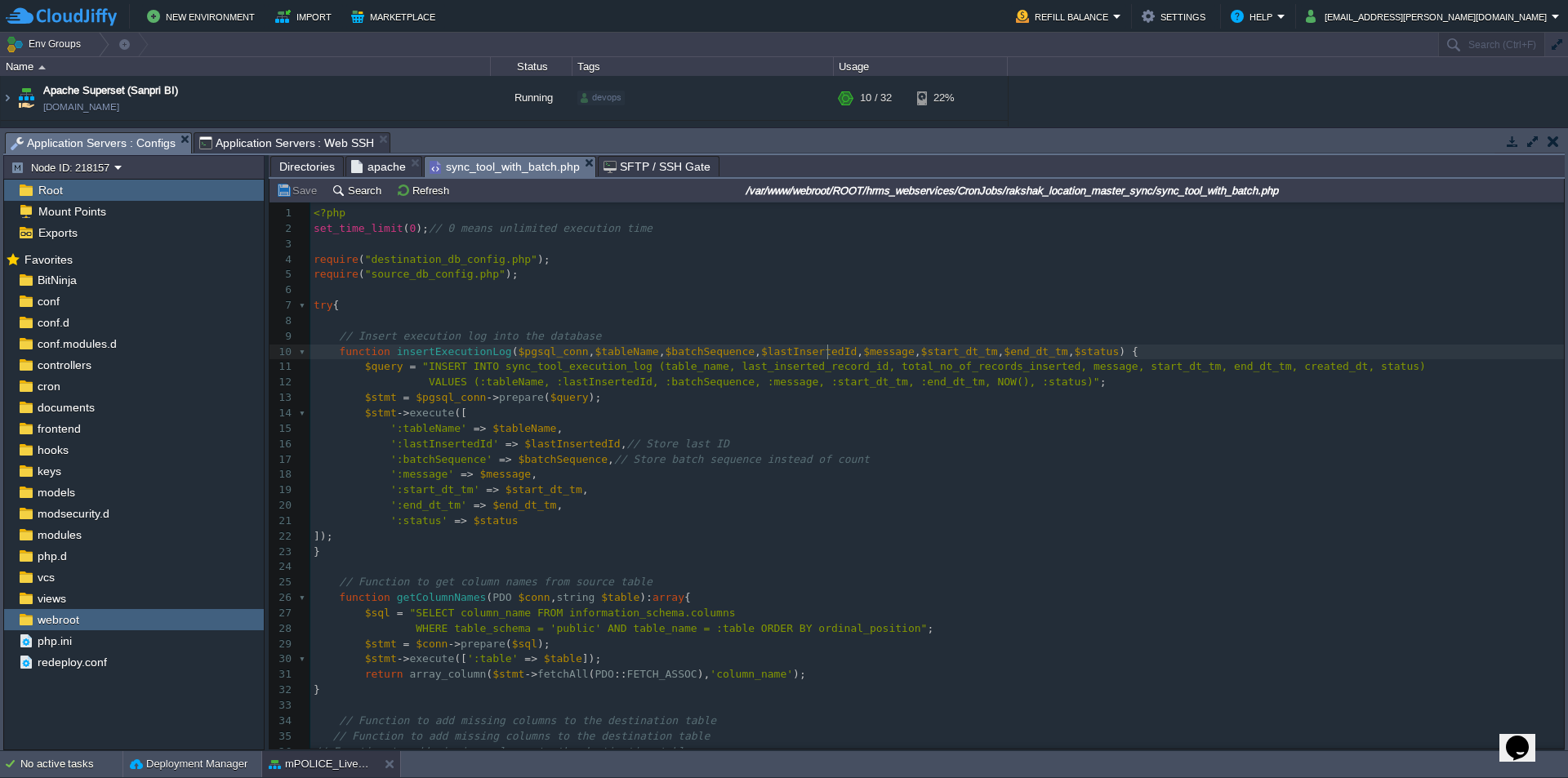
click at [827, 347] on div "252 1 <?php 2 set_time_limit ( 0 ); // 0 means unlimited execution time 3 ​ 4 r…" at bounding box center [937, 551] width 1254 height 692
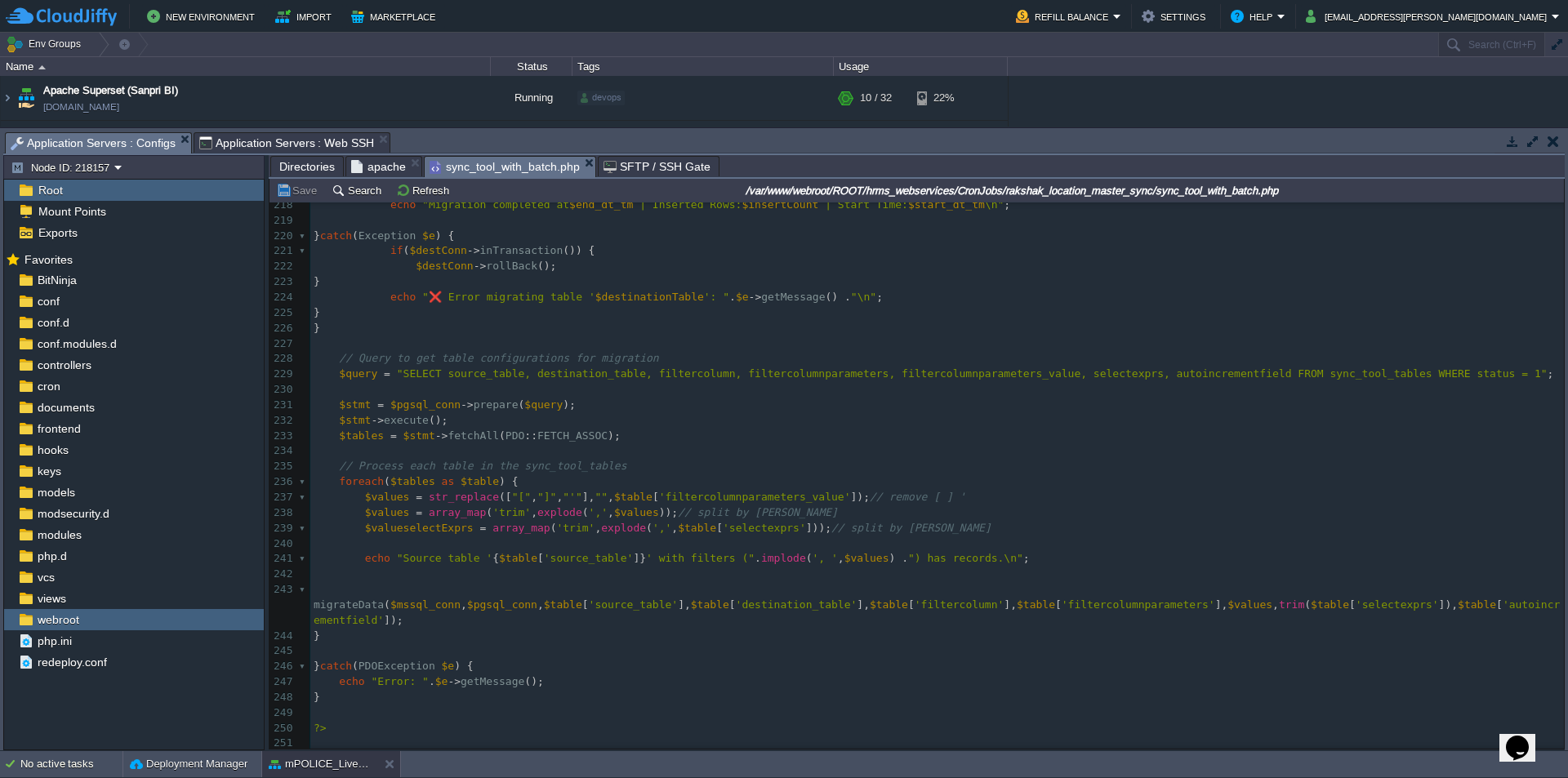
scroll to position [2961, 0]
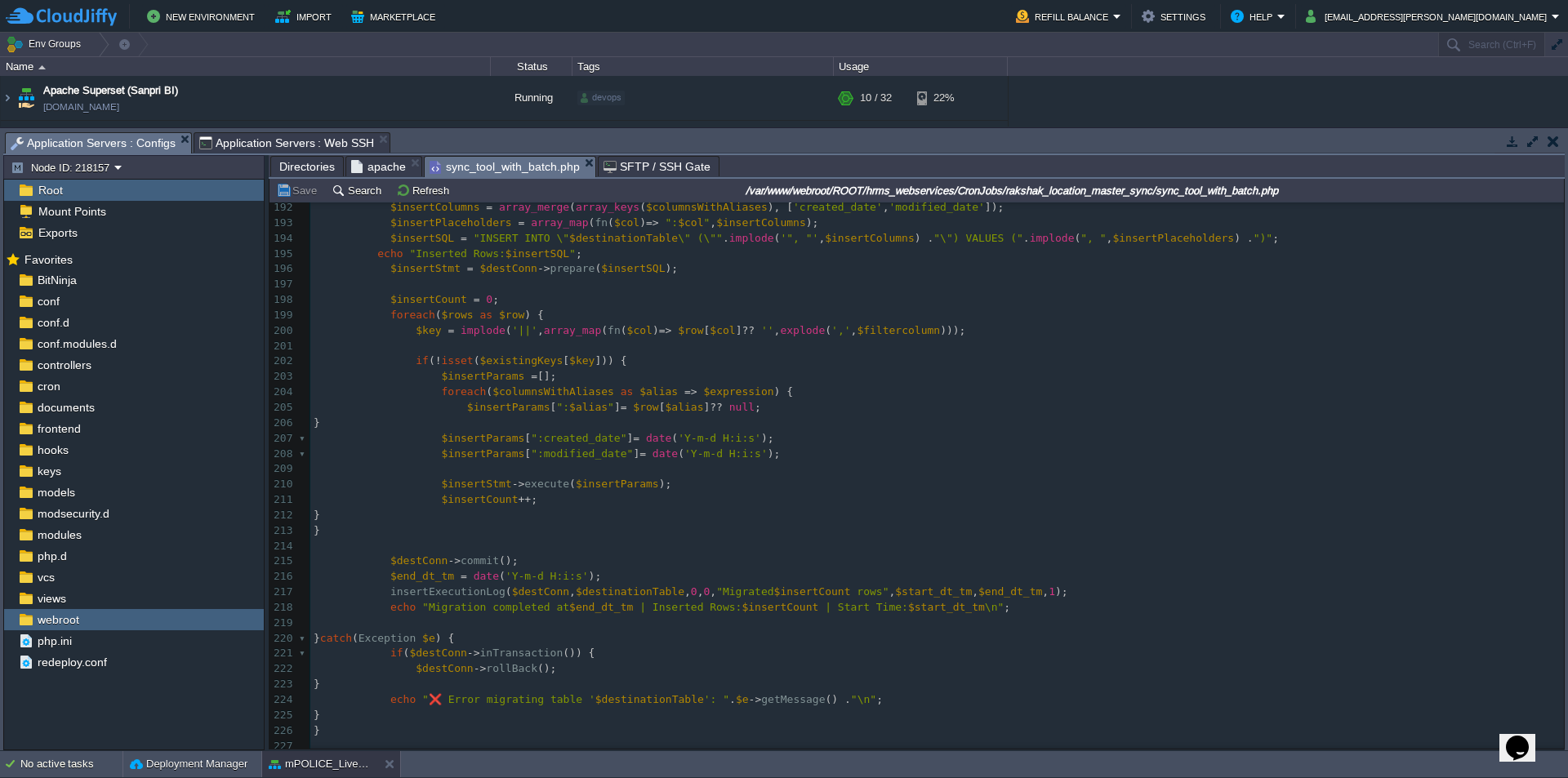
click at [626, 297] on pre "$insertCount = 0 ;" at bounding box center [937, 300] width 1254 height 16
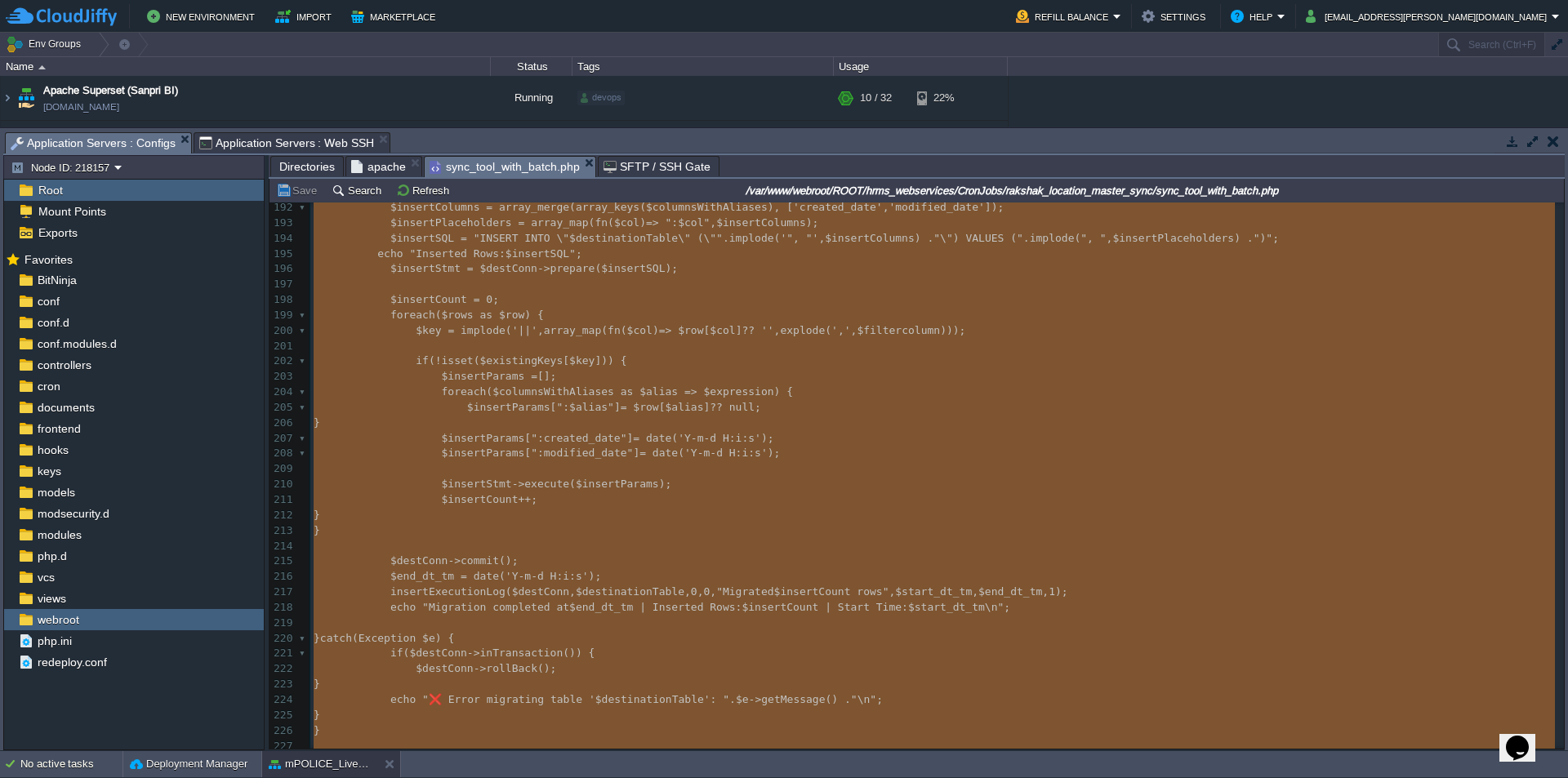
type textarea "-"
click at [255, 143] on span "Application Servers : Web SSH" at bounding box center [286, 142] width 176 height 20
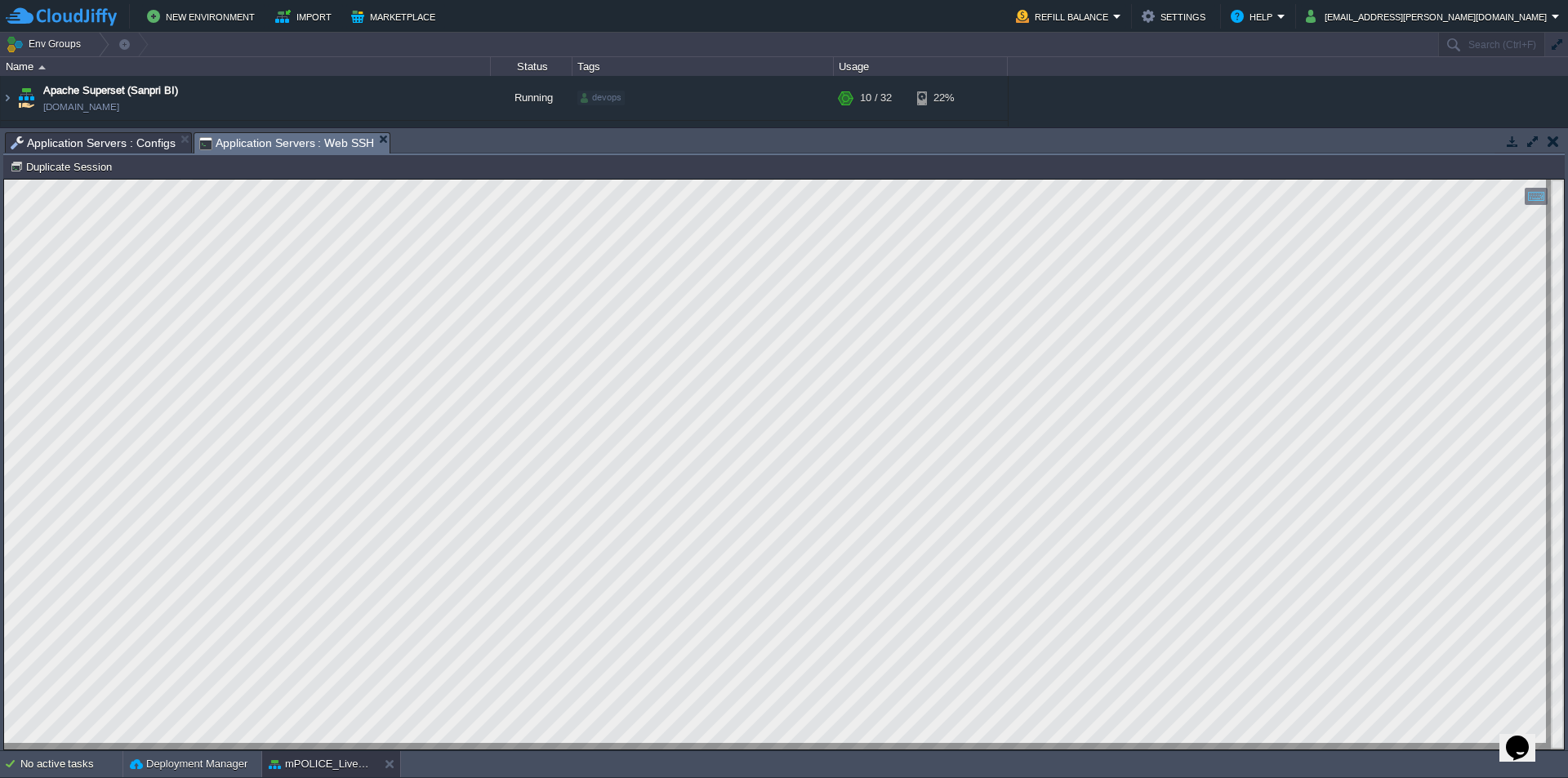
click at [4, 179] on html "Copy: Ctrl + Shift + C Paste: Ctrl + V Settings: Ctrl + Shift + Alt 0" at bounding box center [784, 179] width 1560 height 0
